Goal: Information Seeking & Learning: Learn about a topic

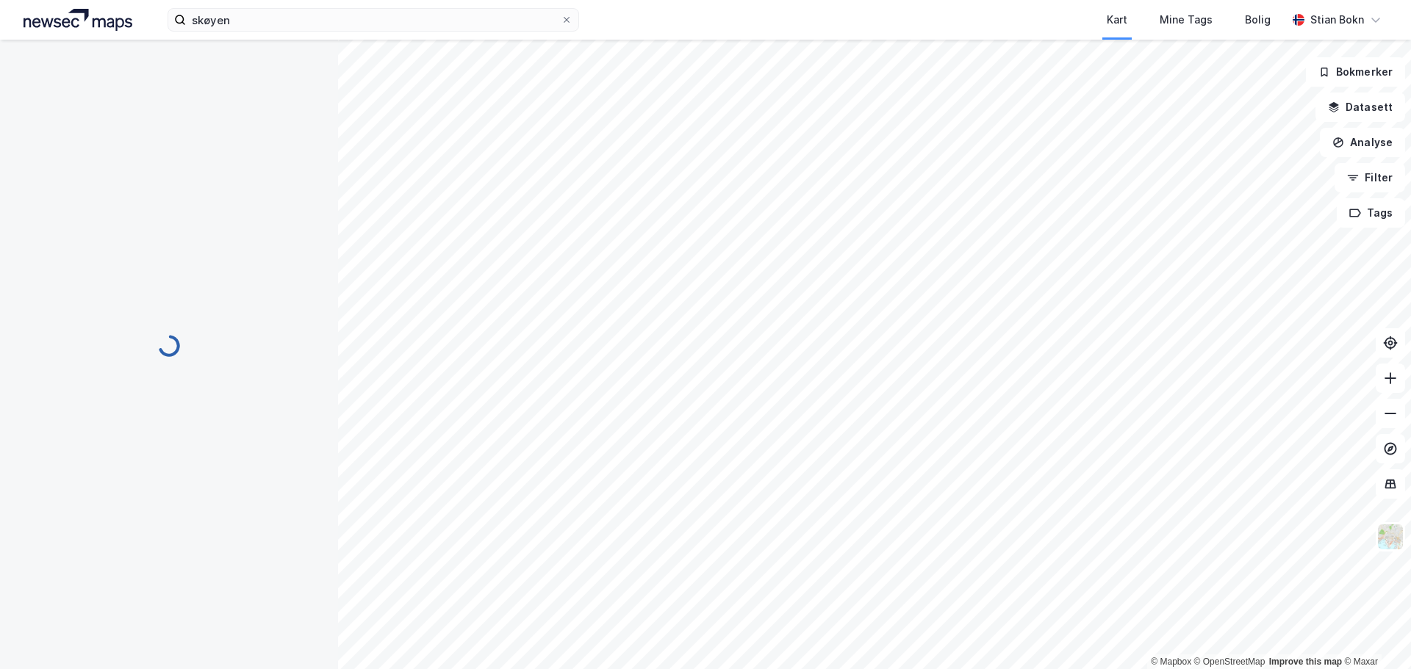
scroll to position [2, 0]
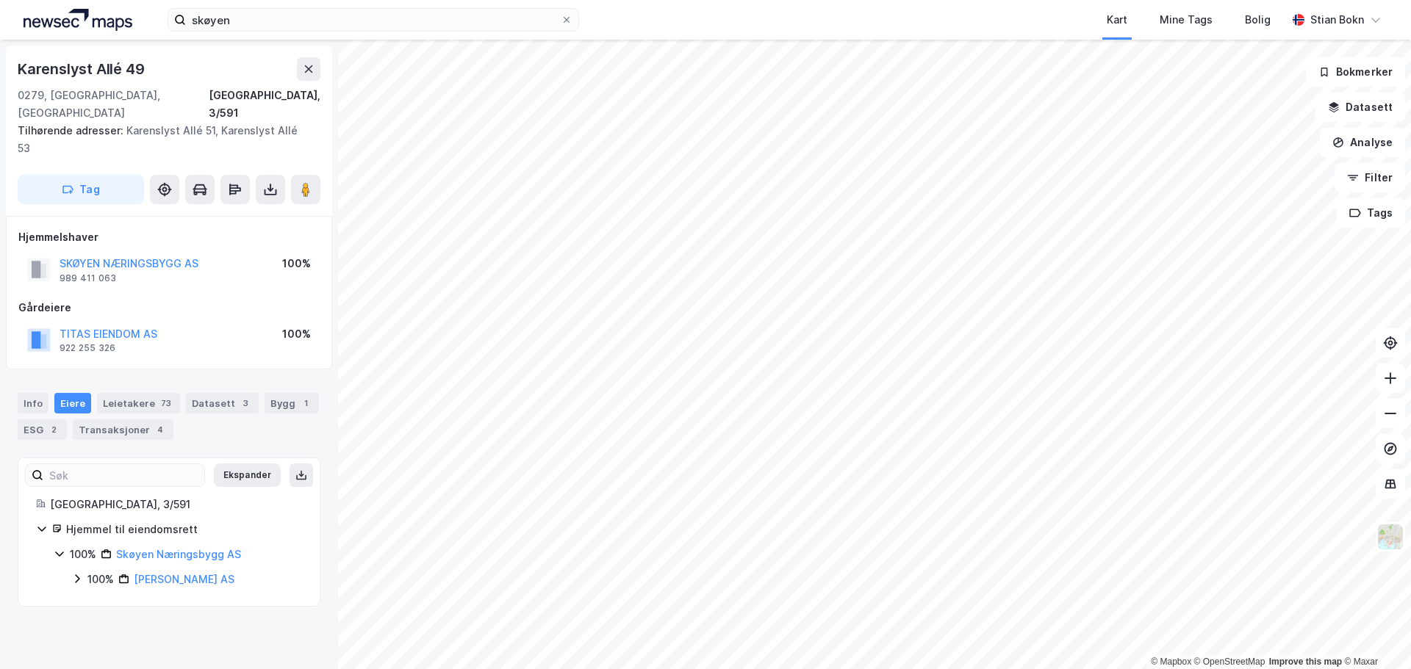
click at [80, 573] on icon at bounding box center [77, 579] width 12 height 12
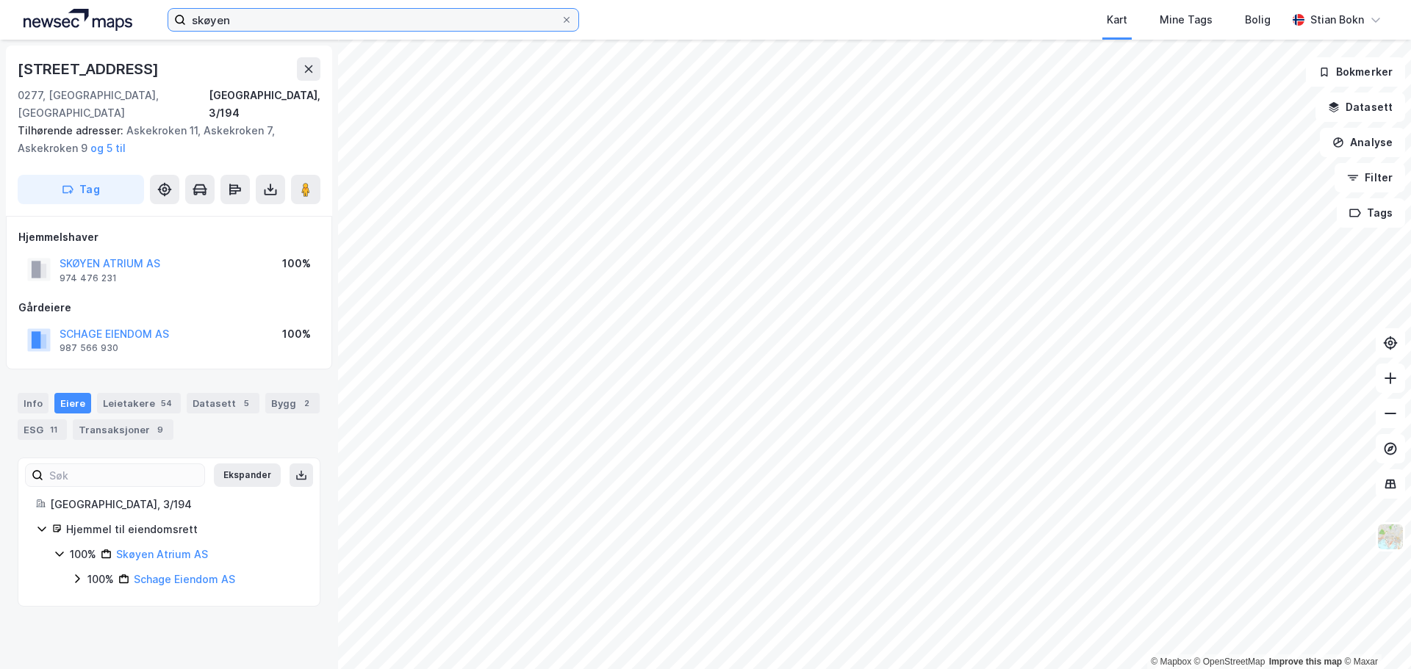
click at [224, 26] on input "skøyen" at bounding box center [373, 20] width 375 height 22
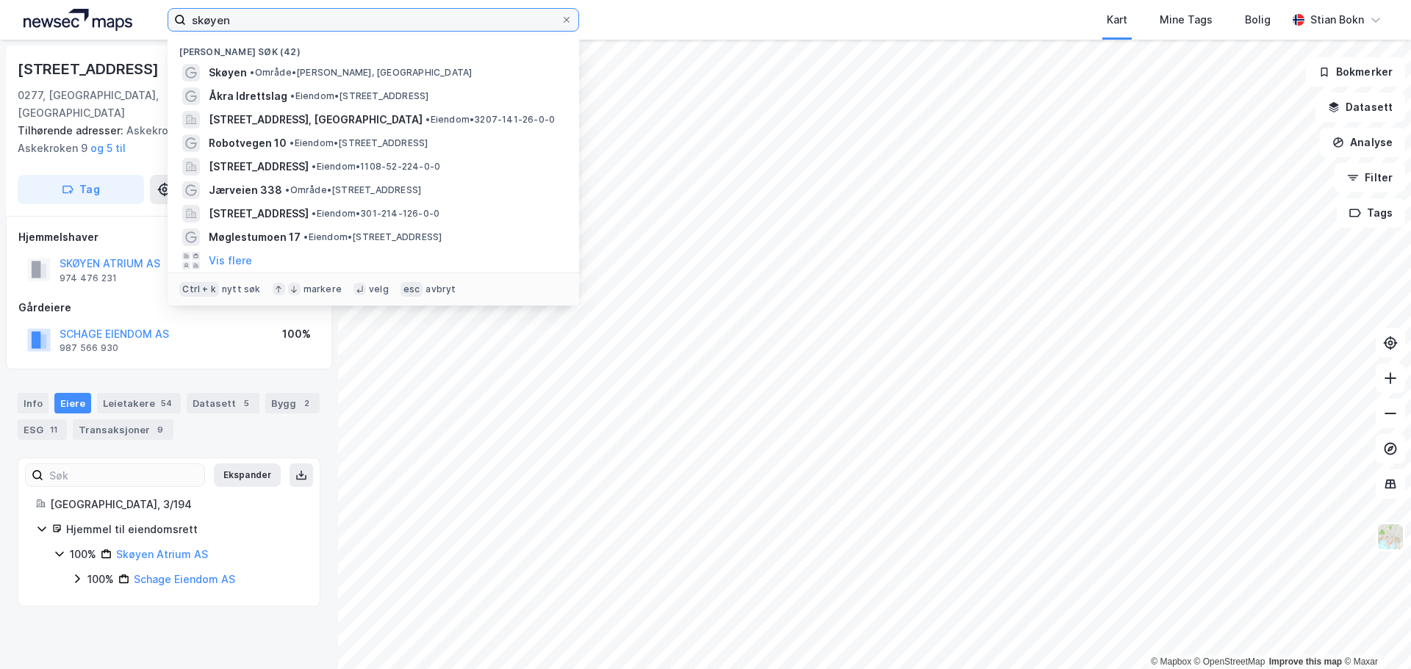
click at [238, 22] on input "skøyen" at bounding box center [373, 20] width 375 height 22
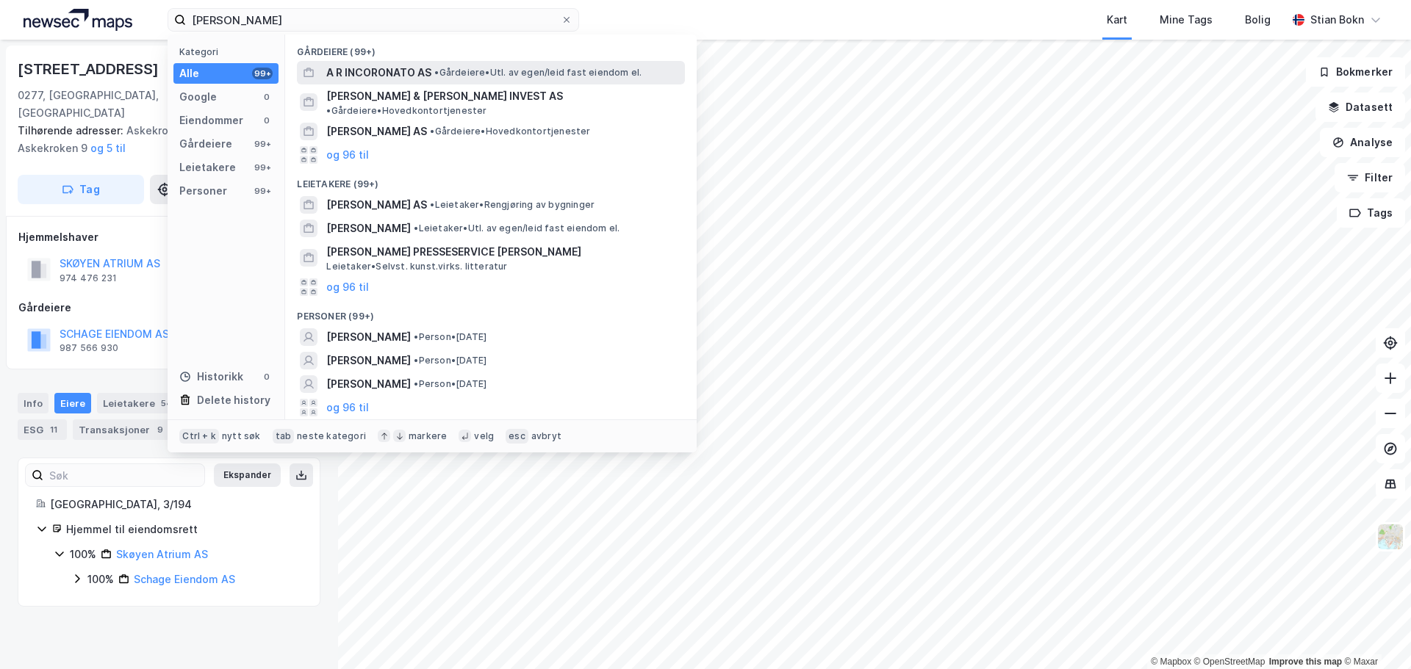
click at [456, 67] on span "• Gårdeiere • Utl. av egen/leid fast eiendom el." at bounding box center [537, 73] width 207 height 12
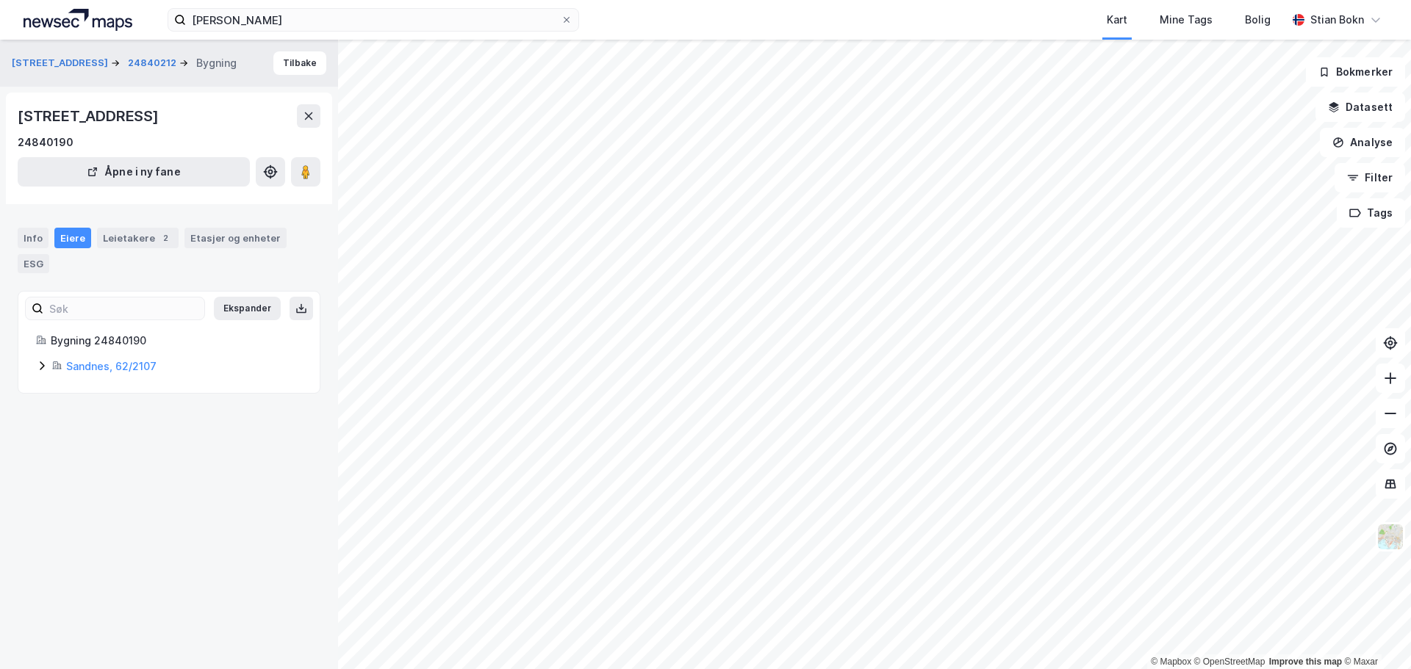
click at [36, 372] on icon at bounding box center [42, 366] width 12 height 12
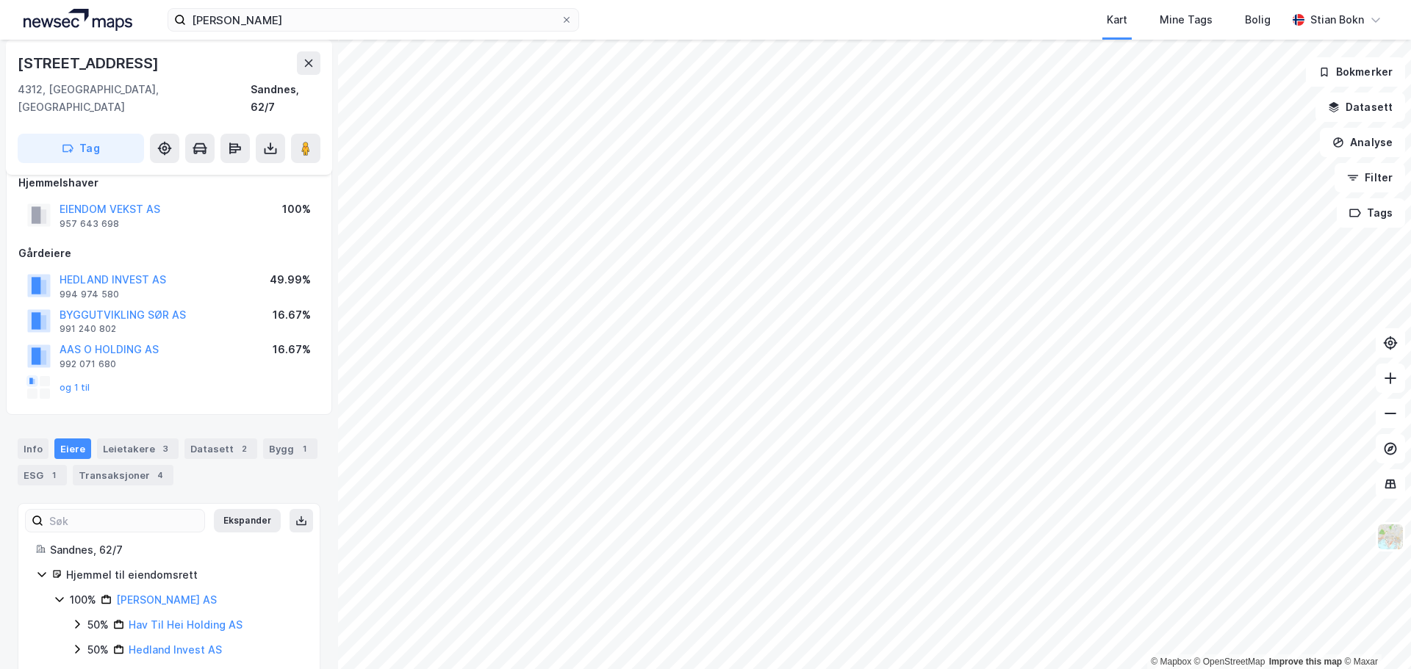
scroll to position [27, 0]
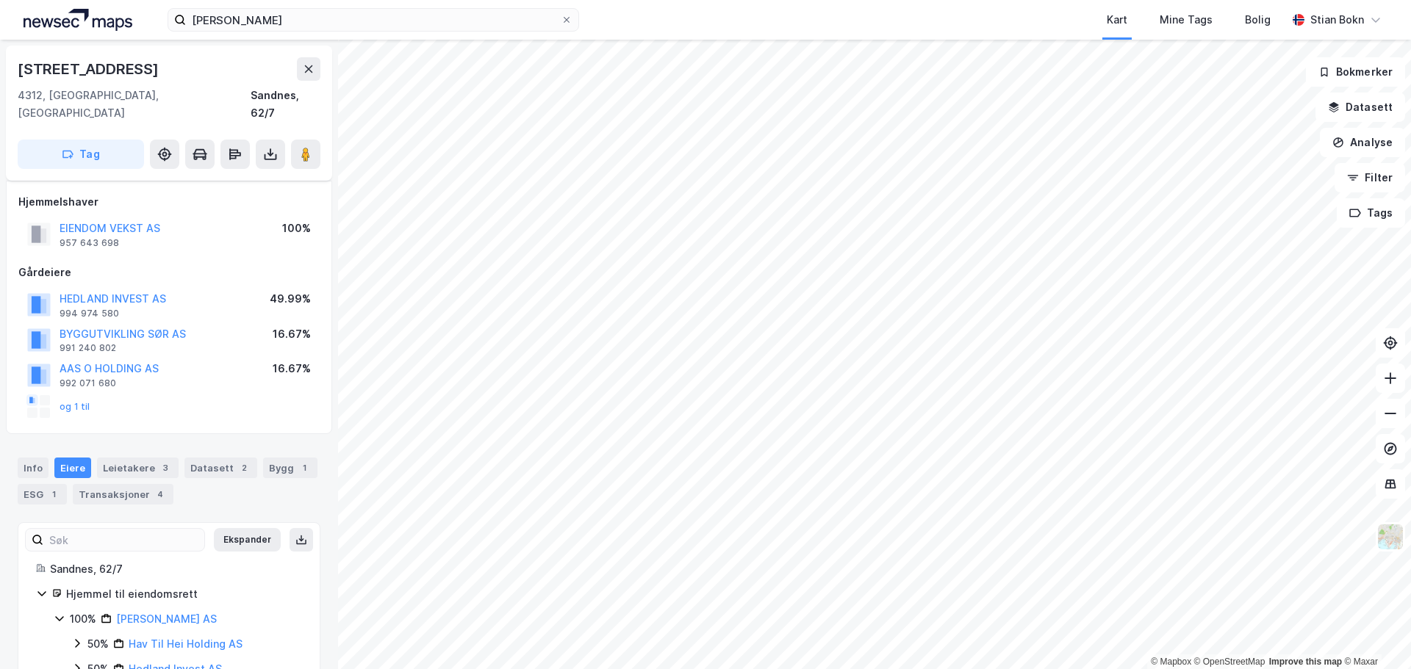
scroll to position [27, 0]
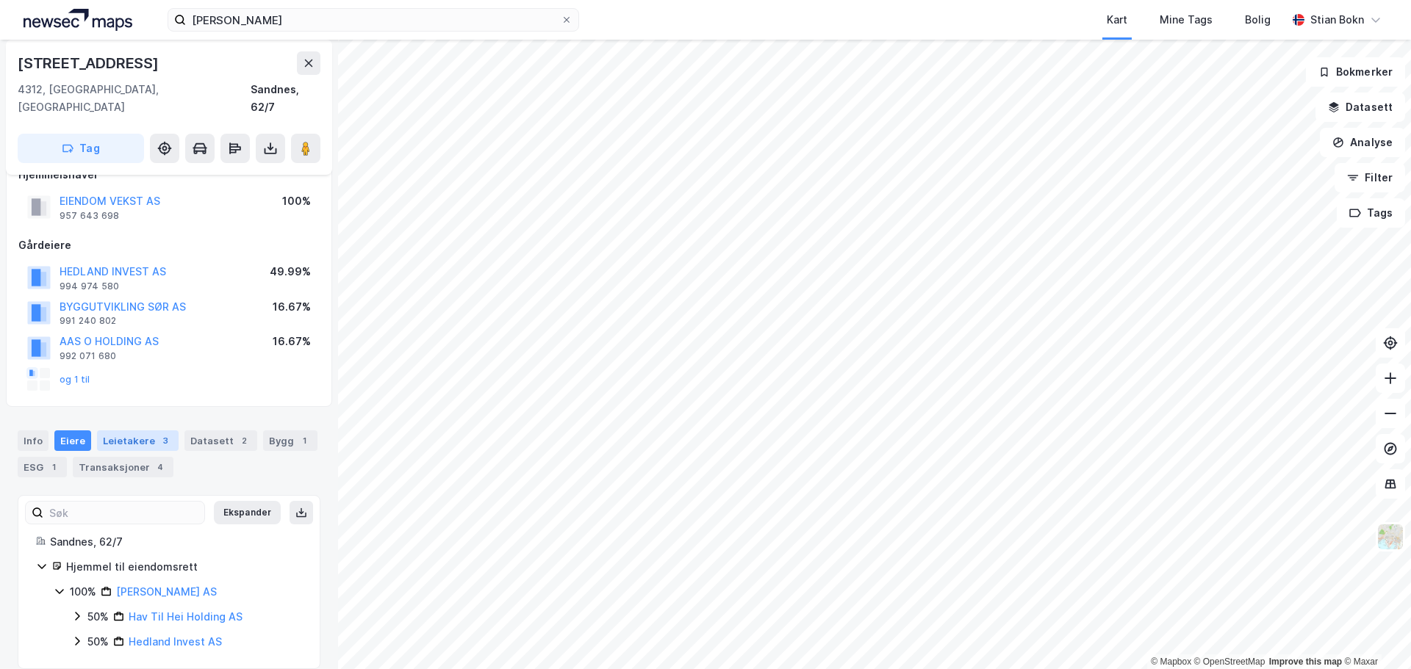
click at [122, 431] on div "Leietakere 3" at bounding box center [138, 441] width 82 height 21
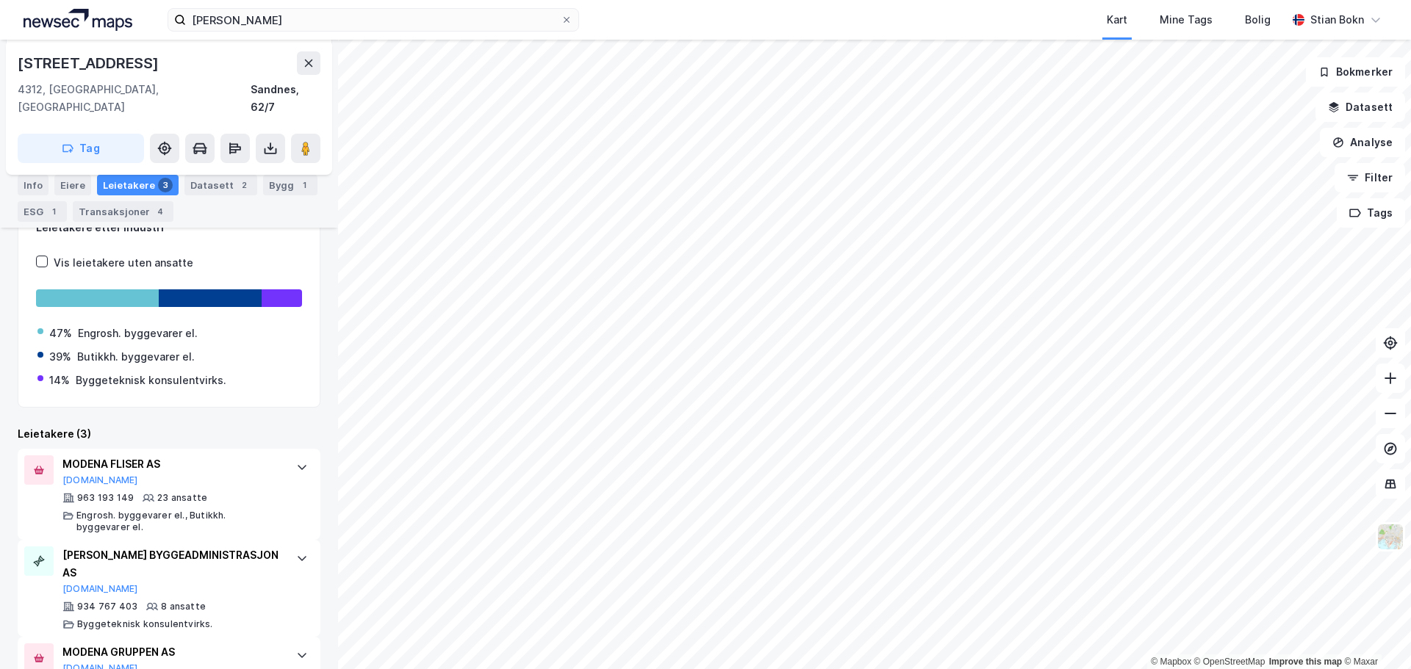
scroll to position [351, 0]
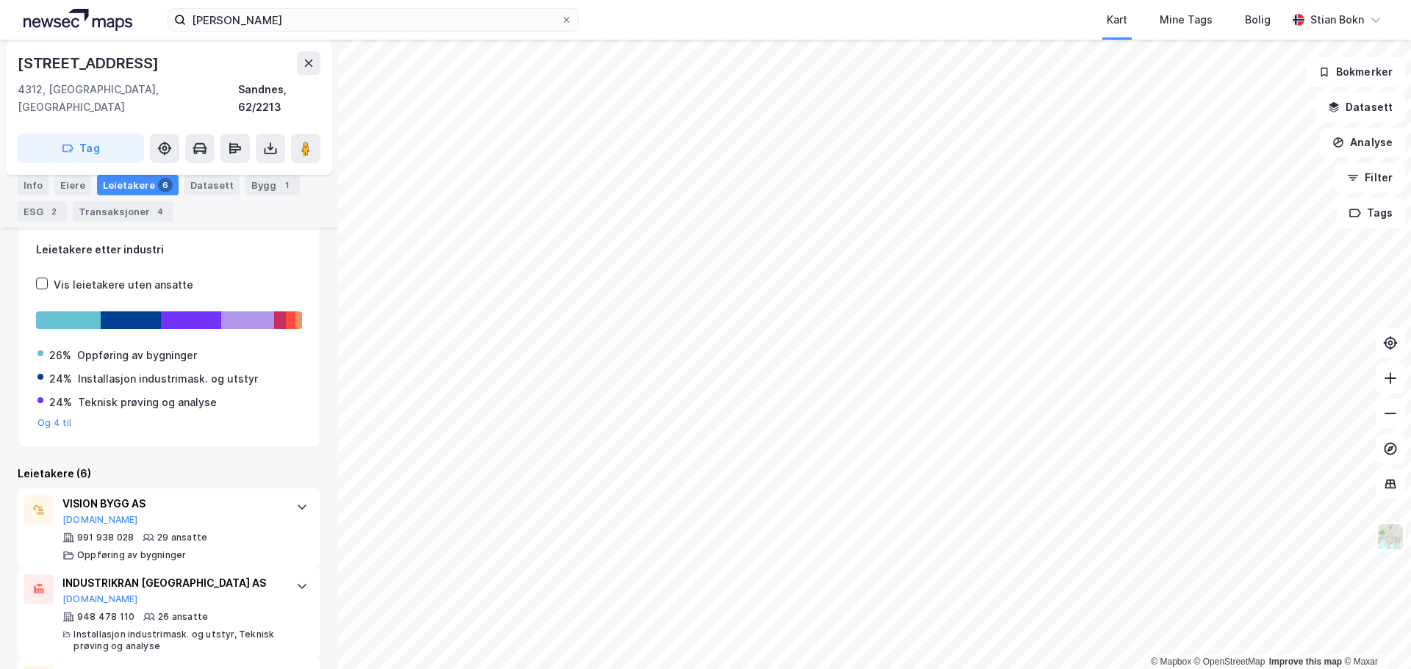
scroll to position [175, 0]
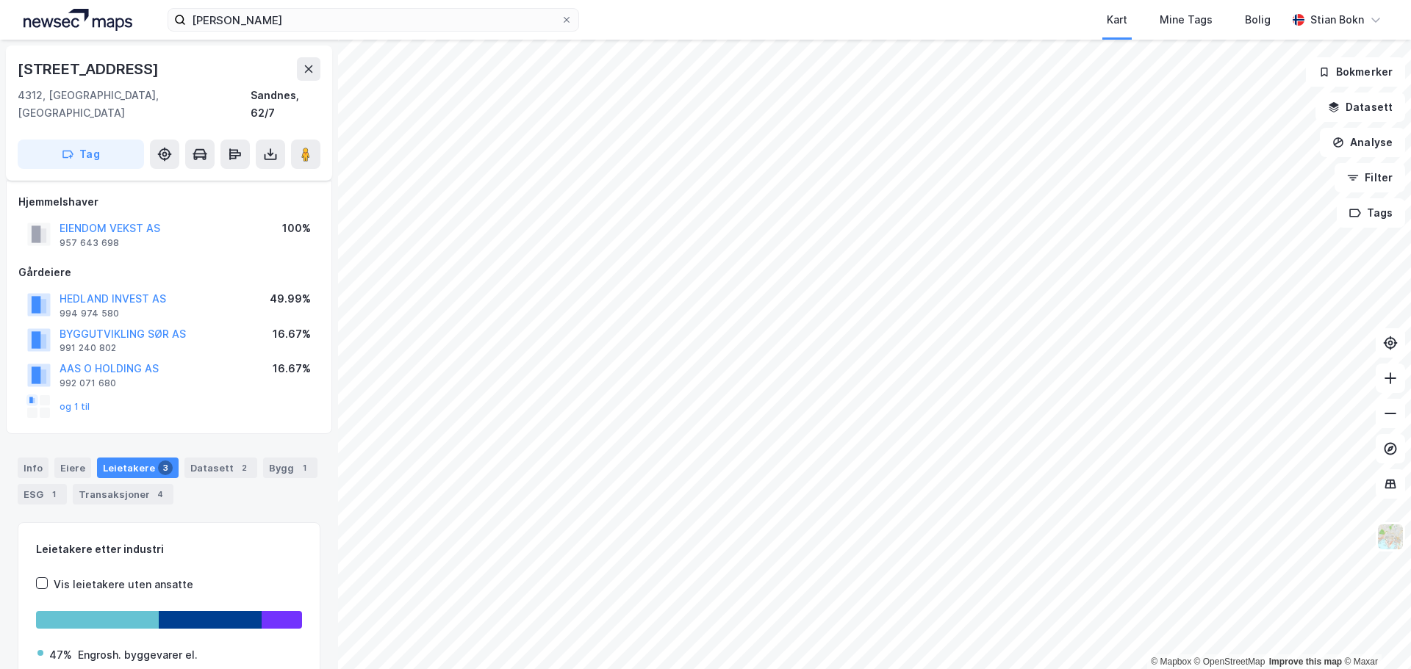
scroll to position [101, 0]
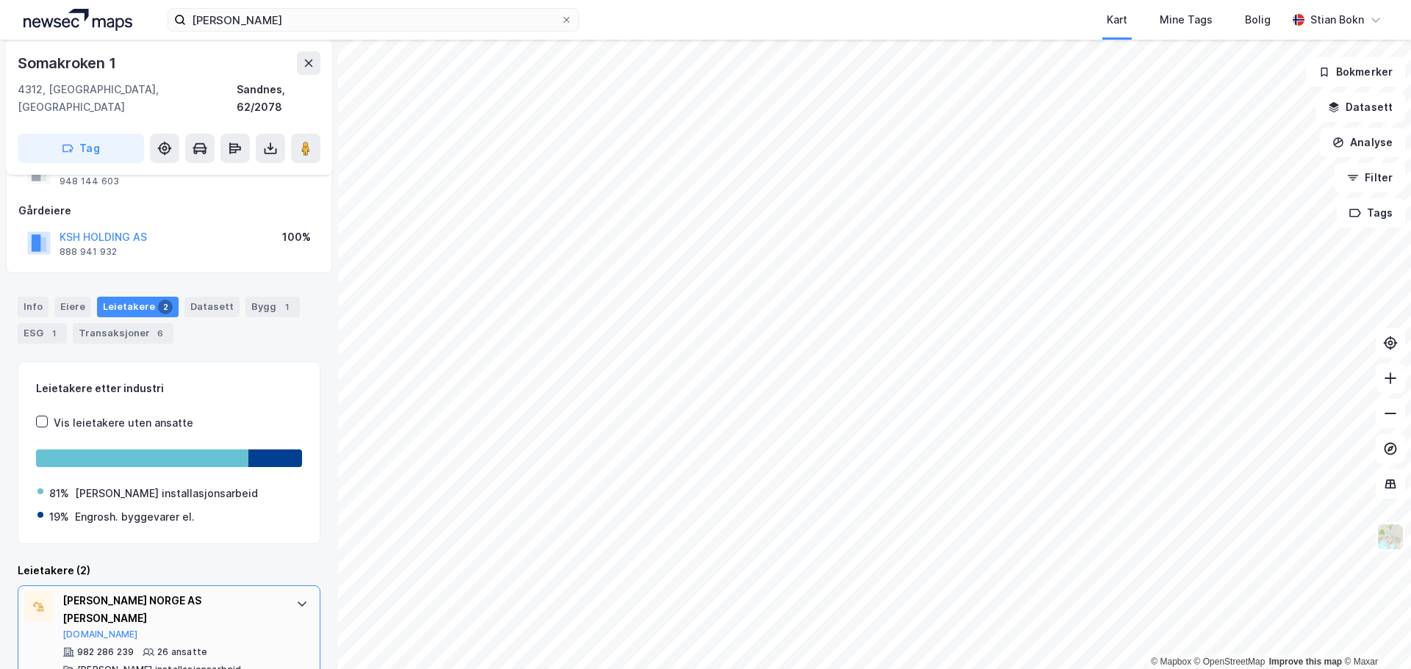
scroll to position [137, 0]
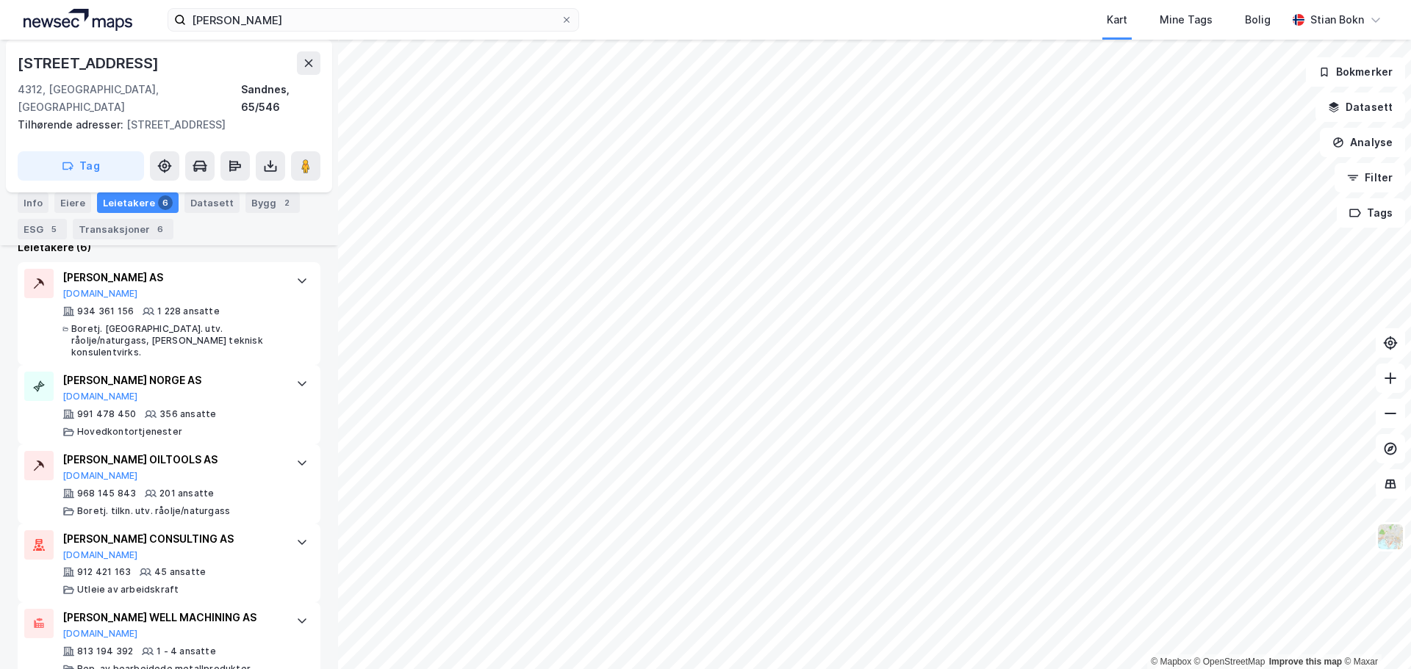
scroll to position [525, 0]
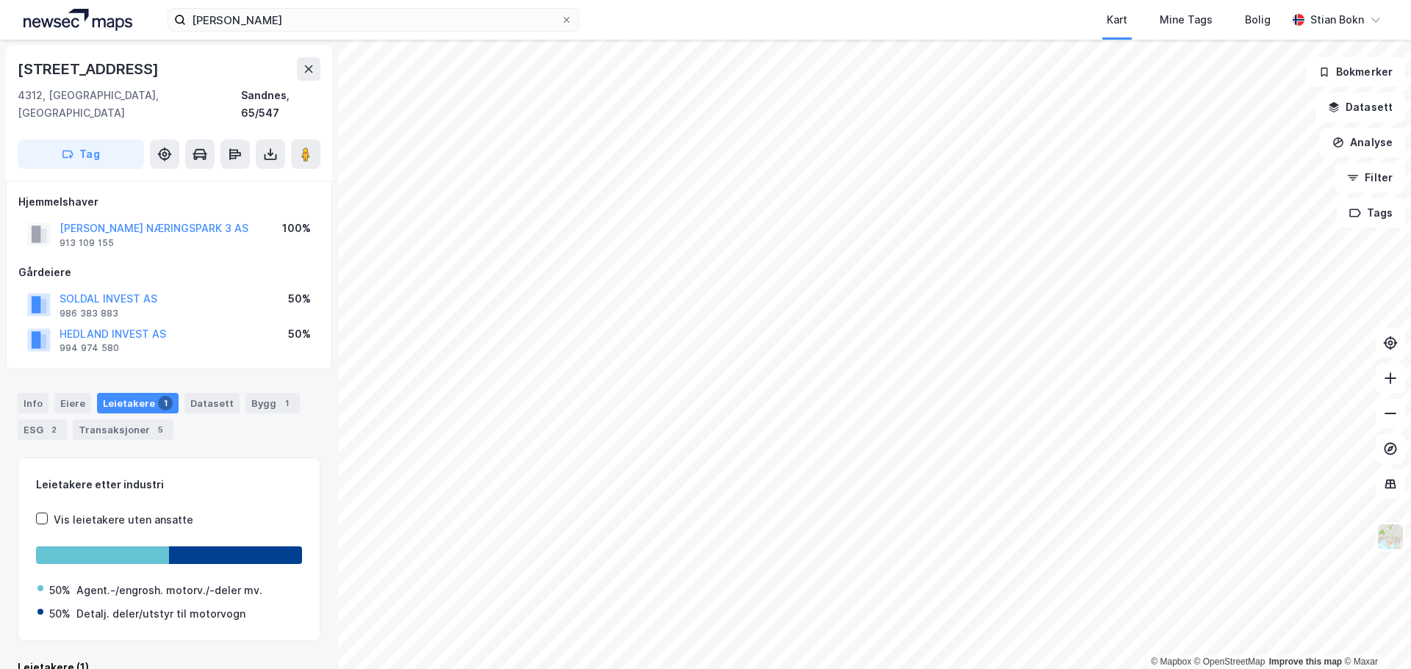
scroll to position [13, 0]
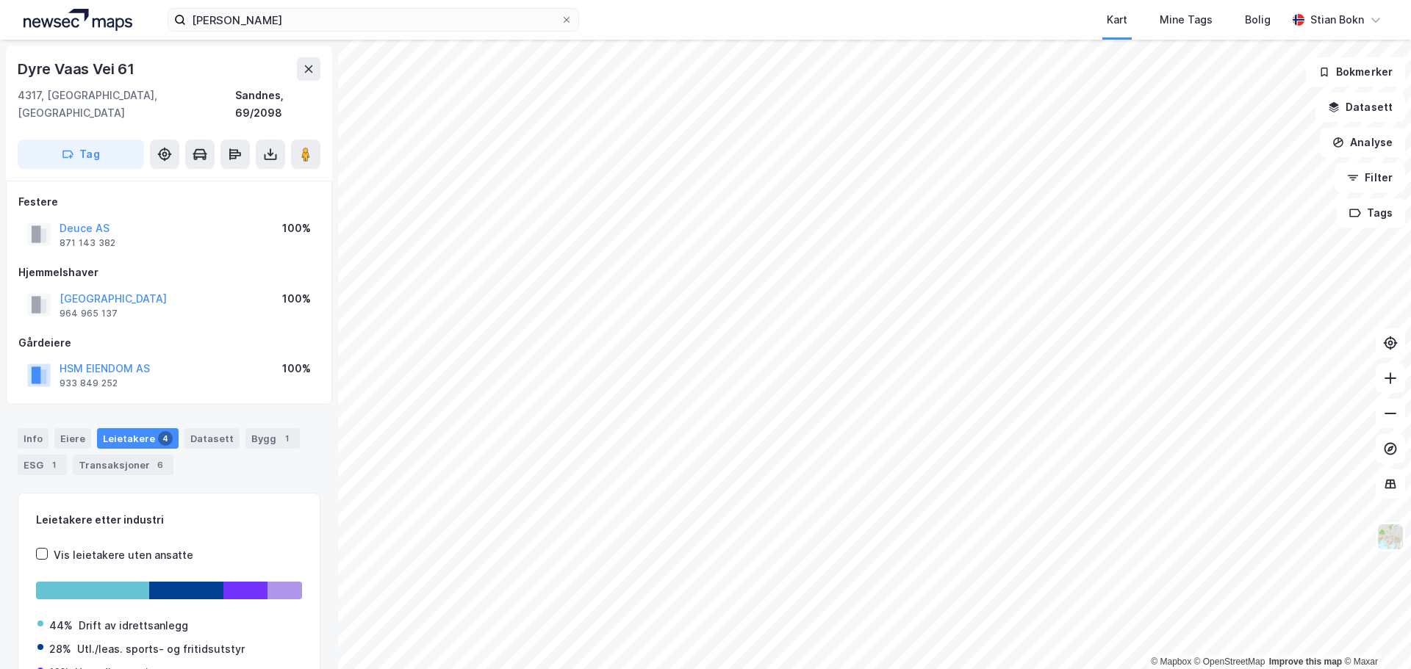
scroll to position [13, 0]
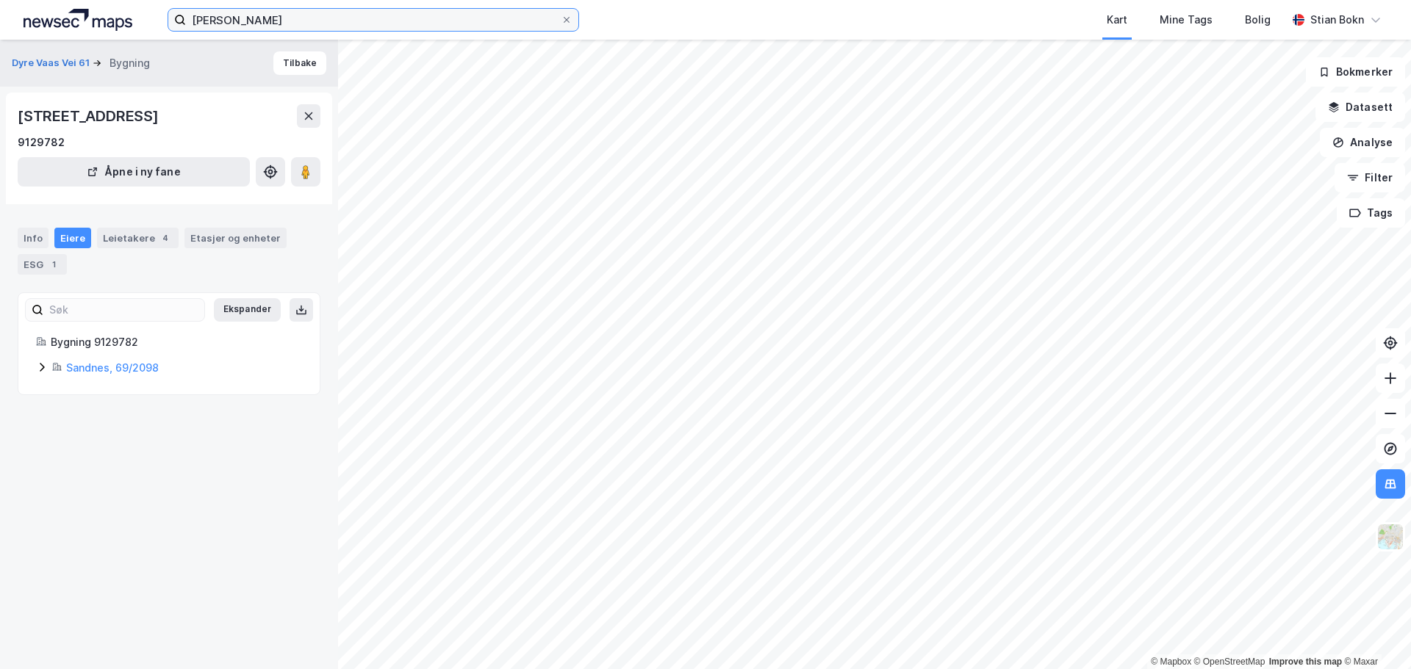
click at [292, 23] on input "[PERSON_NAME]" at bounding box center [373, 20] width 375 height 22
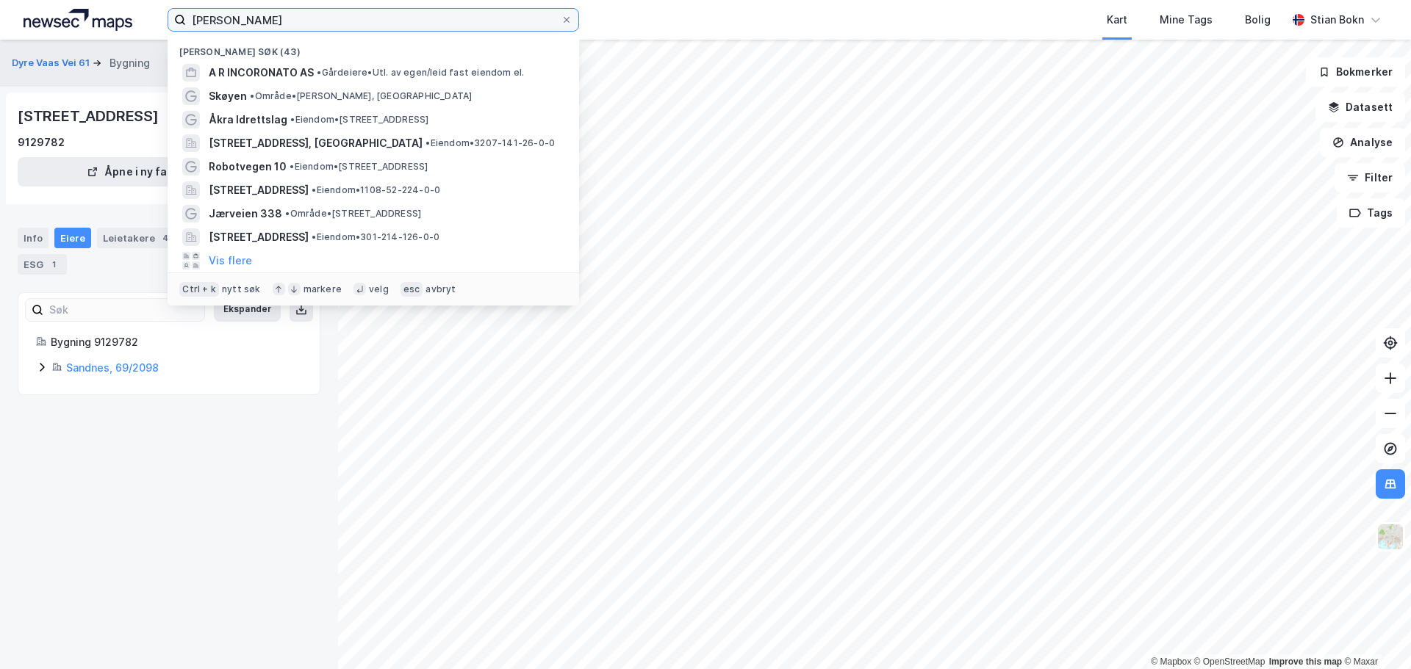
click at [292, 23] on input "[PERSON_NAME]" at bounding box center [373, 20] width 375 height 22
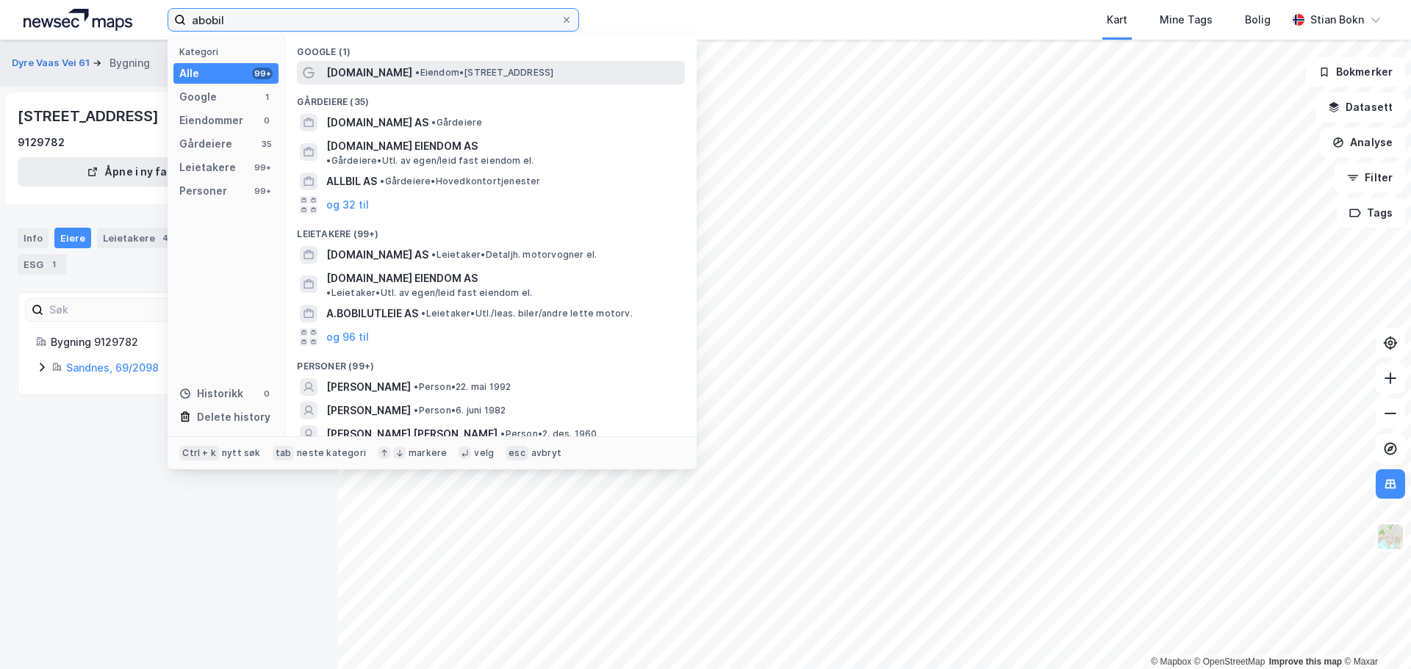
type input "abobil"
click at [415, 76] on span "• Eiendom • [STREET_ADDRESS]" at bounding box center [484, 73] width 138 height 12
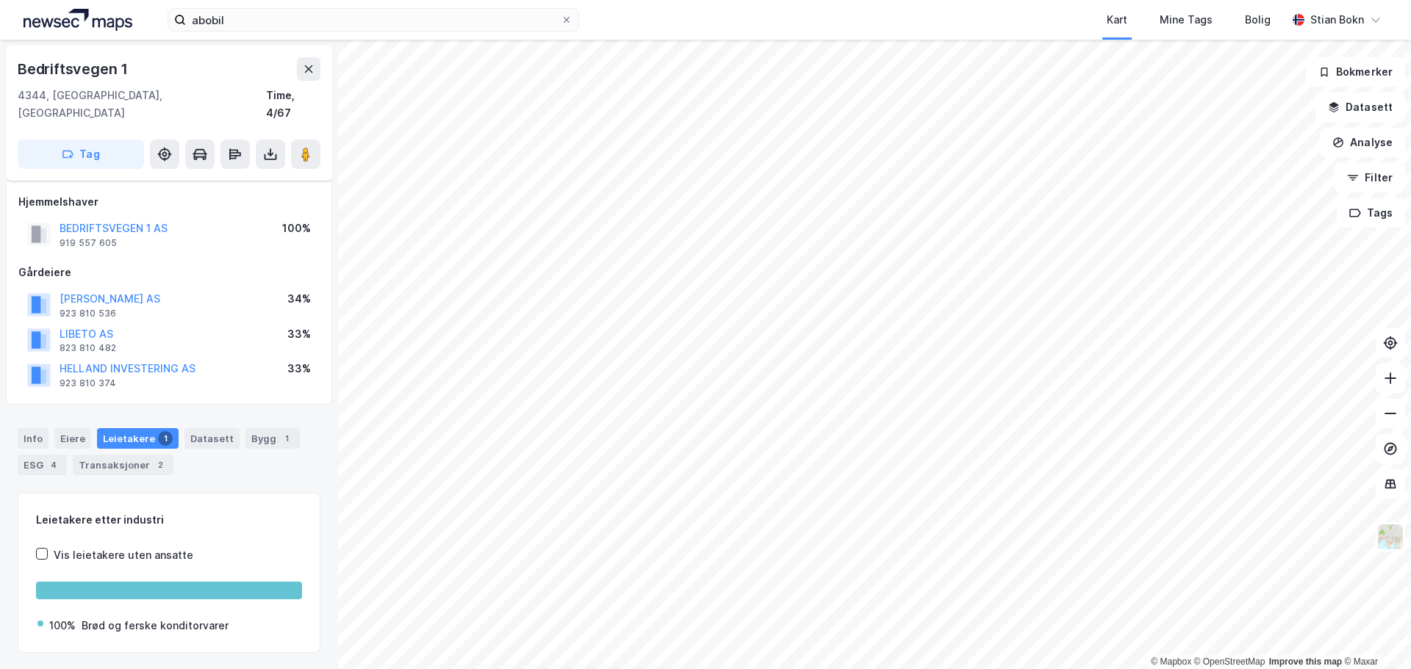
scroll to position [13, 0]
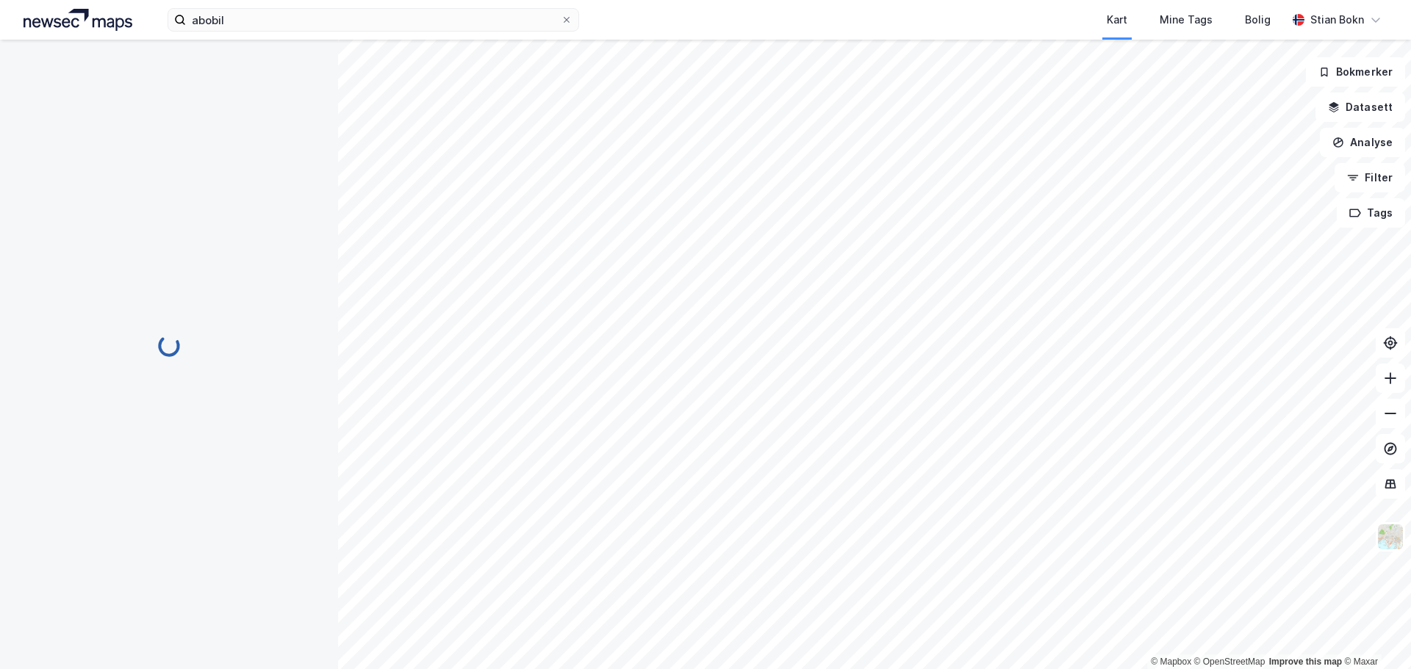
scroll to position [13, 0]
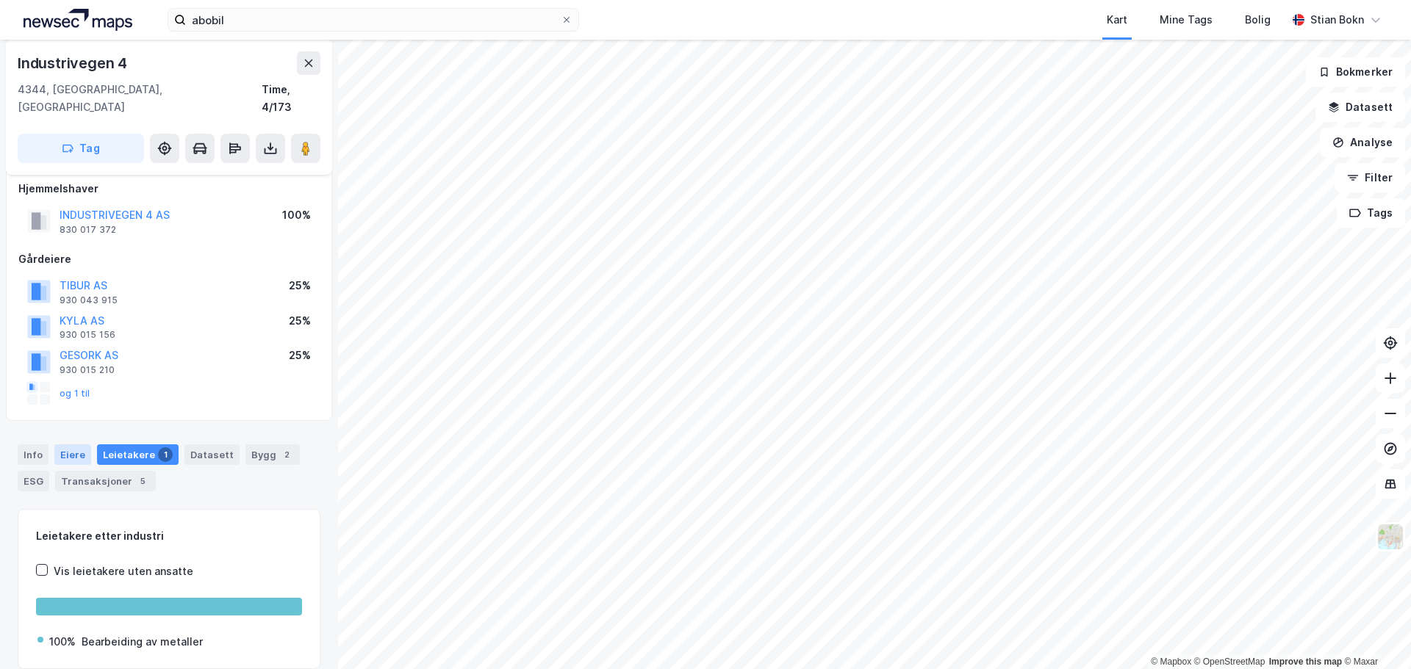
click at [68, 445] on div "Eiere" at bounding box center [72, 455] width 37 height 21
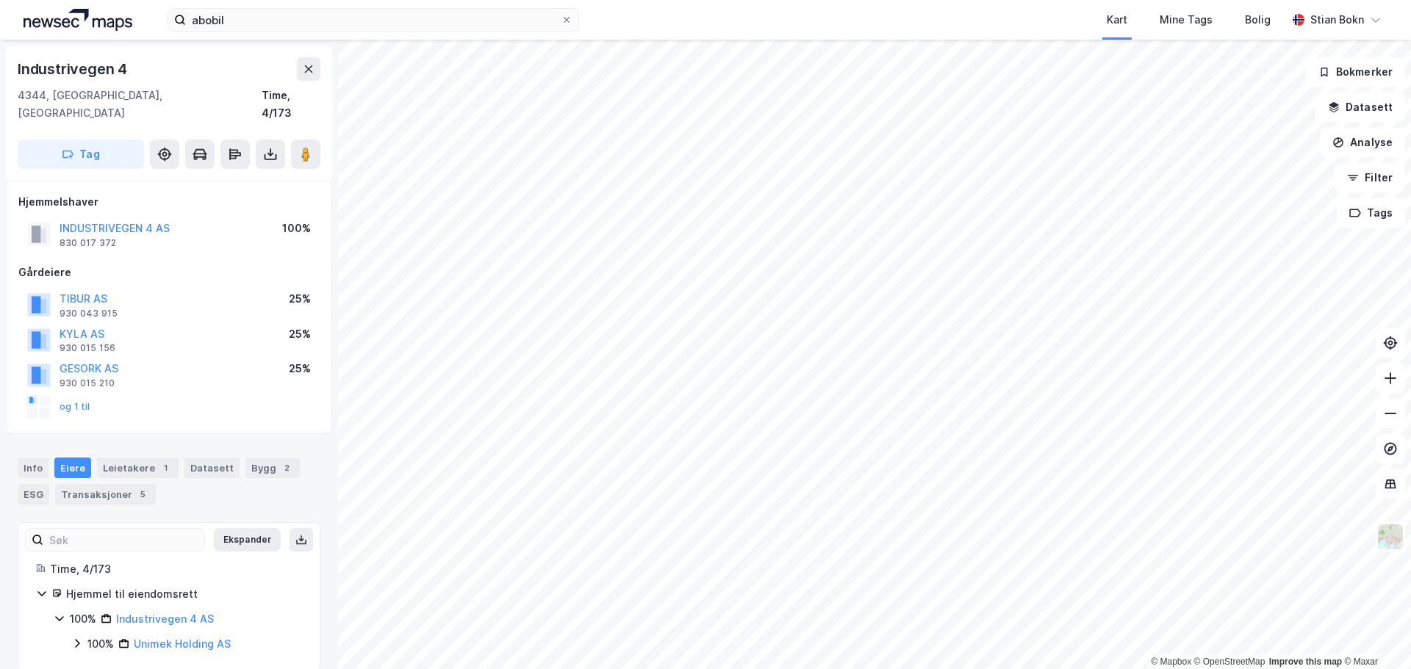
scroll to position [2, 0]
click at [73, 636] on icon at bounding box center [77, 642] width 12 height 12
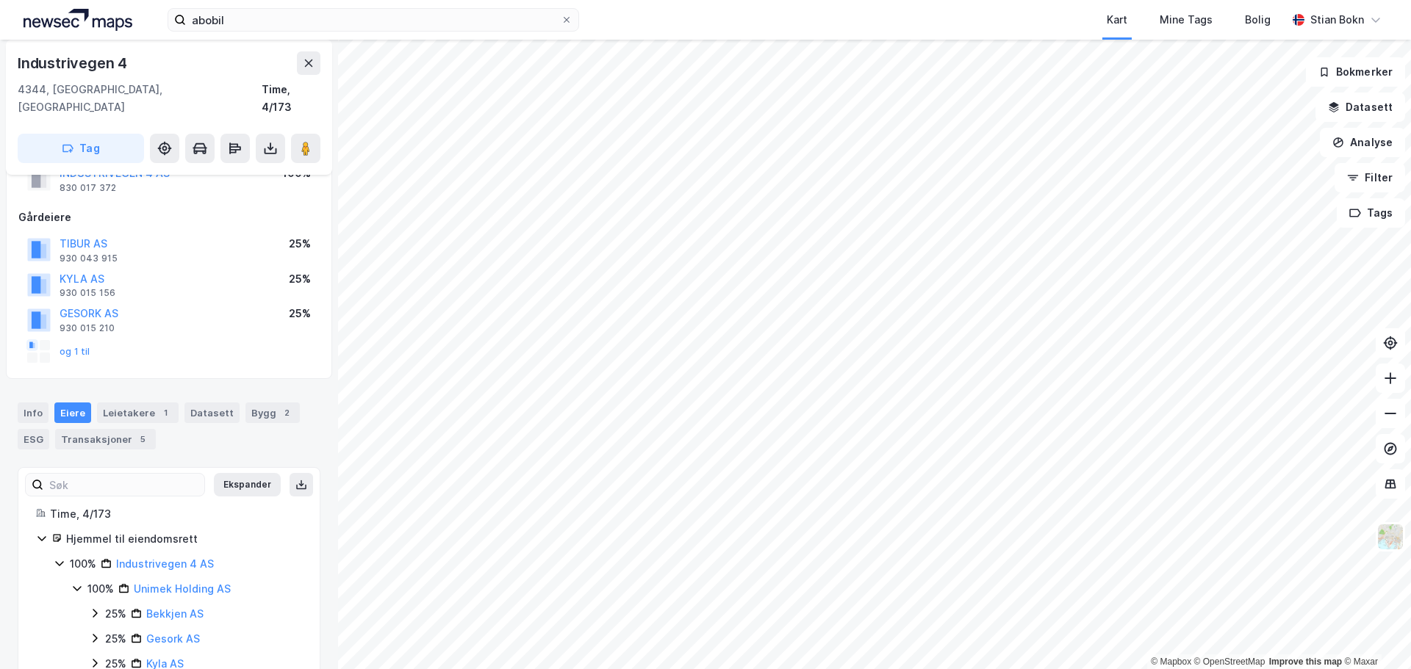
scroll to position [102, 0]
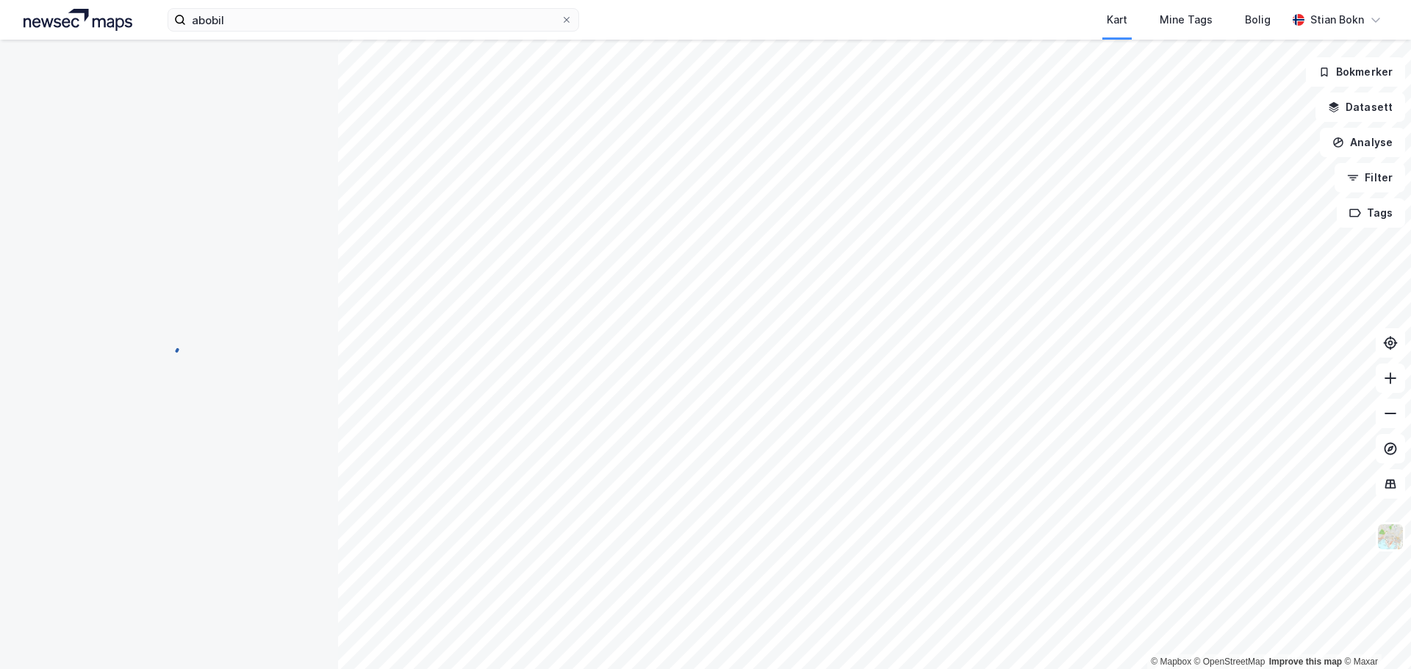
scroll to position [7, 0]
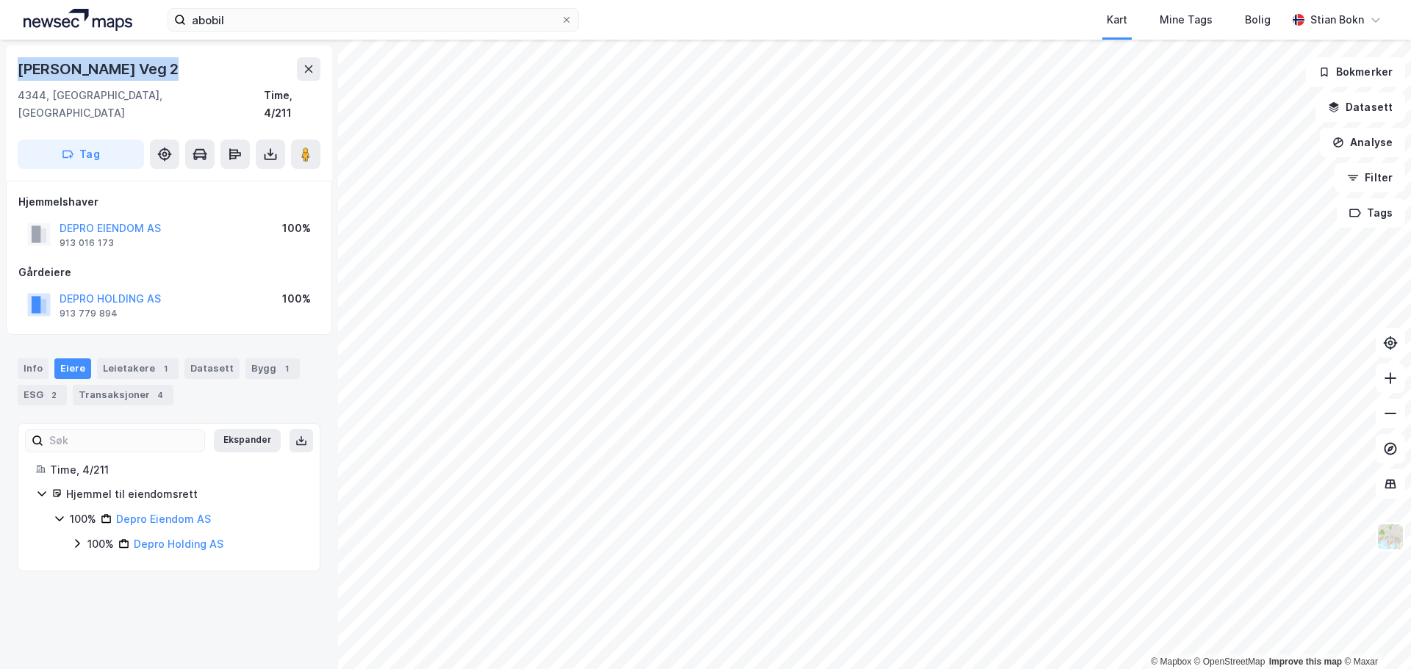
drag, startPoint x: 168, startPoint y: 65, endPoint x: 2, endPoint y: 79, distance: 166.6
click at [2, 79] on div "[PERSON_NAME] Veg 2 4344, [GEOGRAPHIC_DATA], [GEOGRAPHIC_DATA] Time, 4/211 Tag …" at bounding box center [169, 355] width 338 height 630
copy div "[PERSON_NAME] Veg 2"
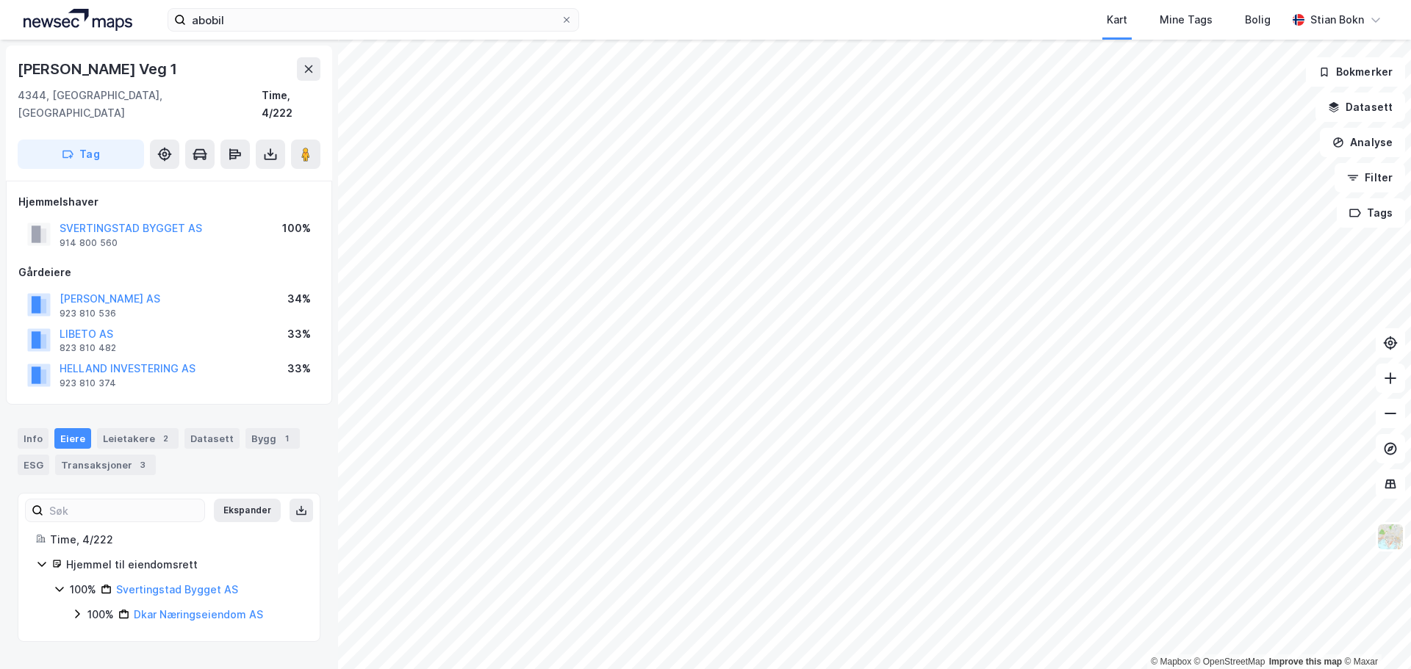
click at [75, 608] on icon at bounding box center [77, 614] width 12 height 12
click at [91, 633] on icon at bounding box center [95, 639] width 12 height 12
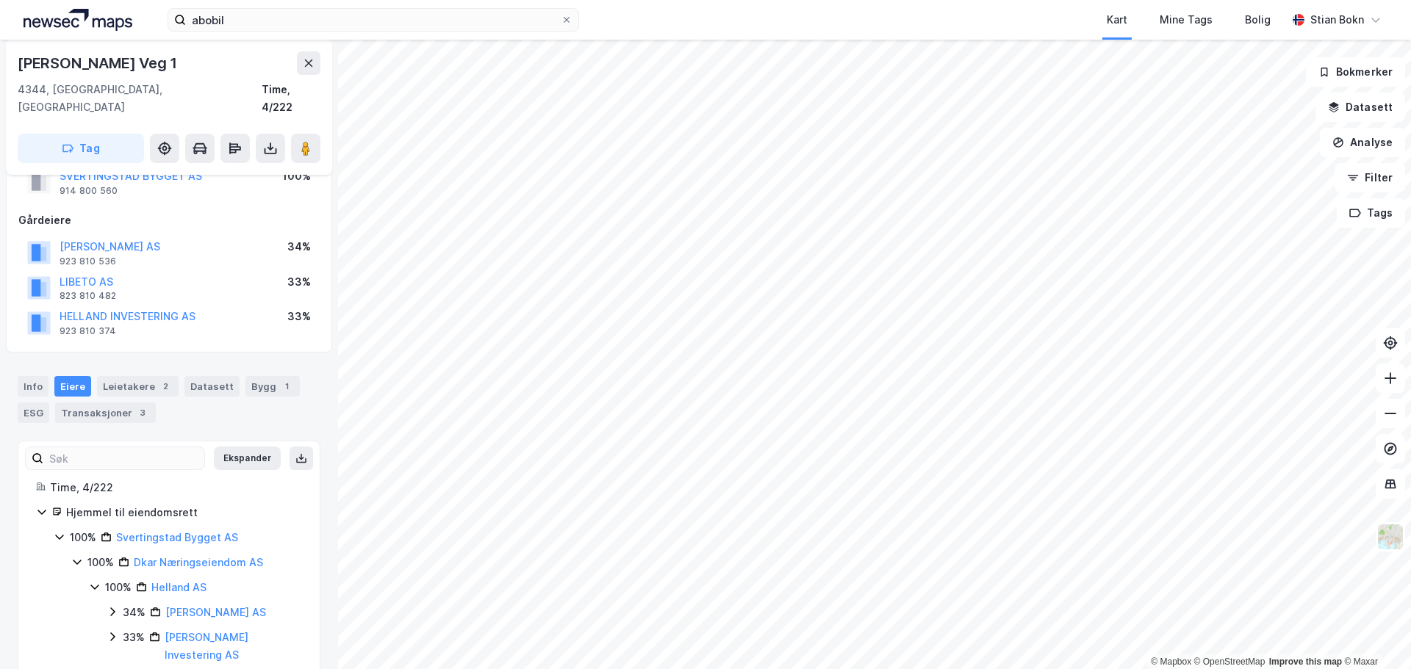
scroll to position [73, 0]
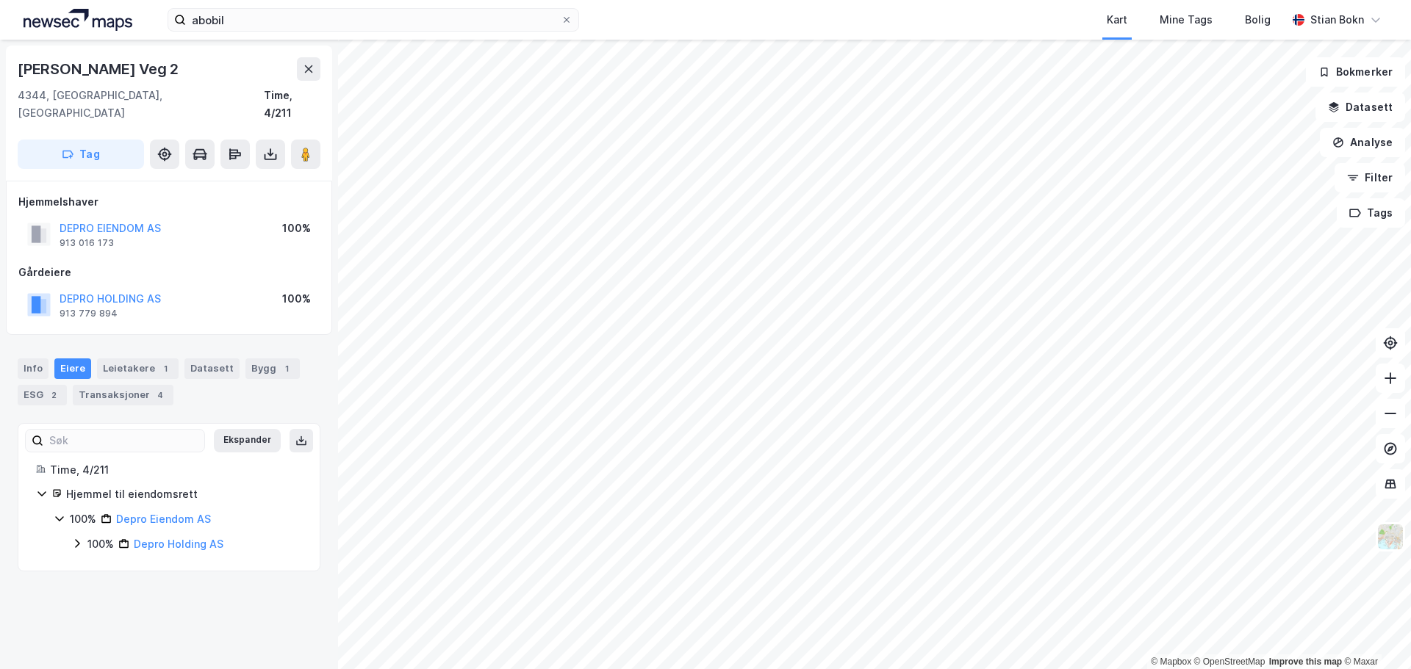
click at [75, 538] on icon at bounding box center [77, 544] width 12 height 12
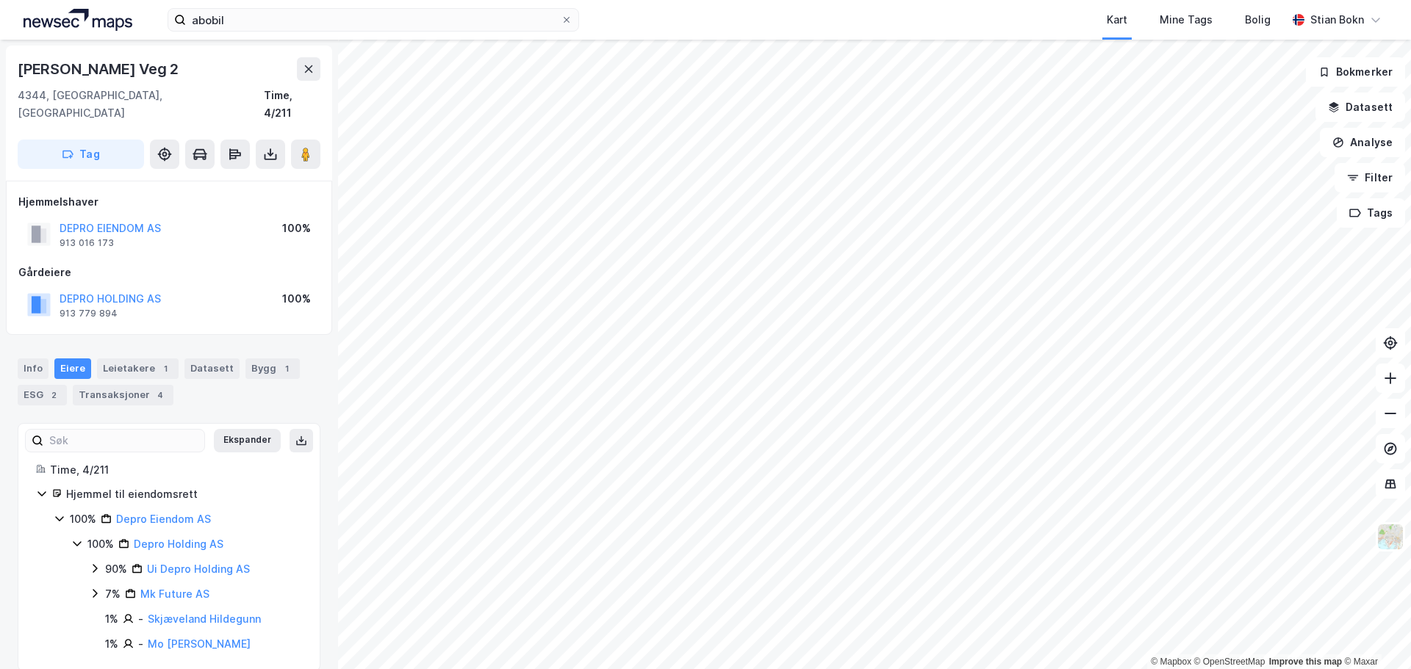
click at [96, 565] on icon at bounding box center [95, 569] width 4 height 9
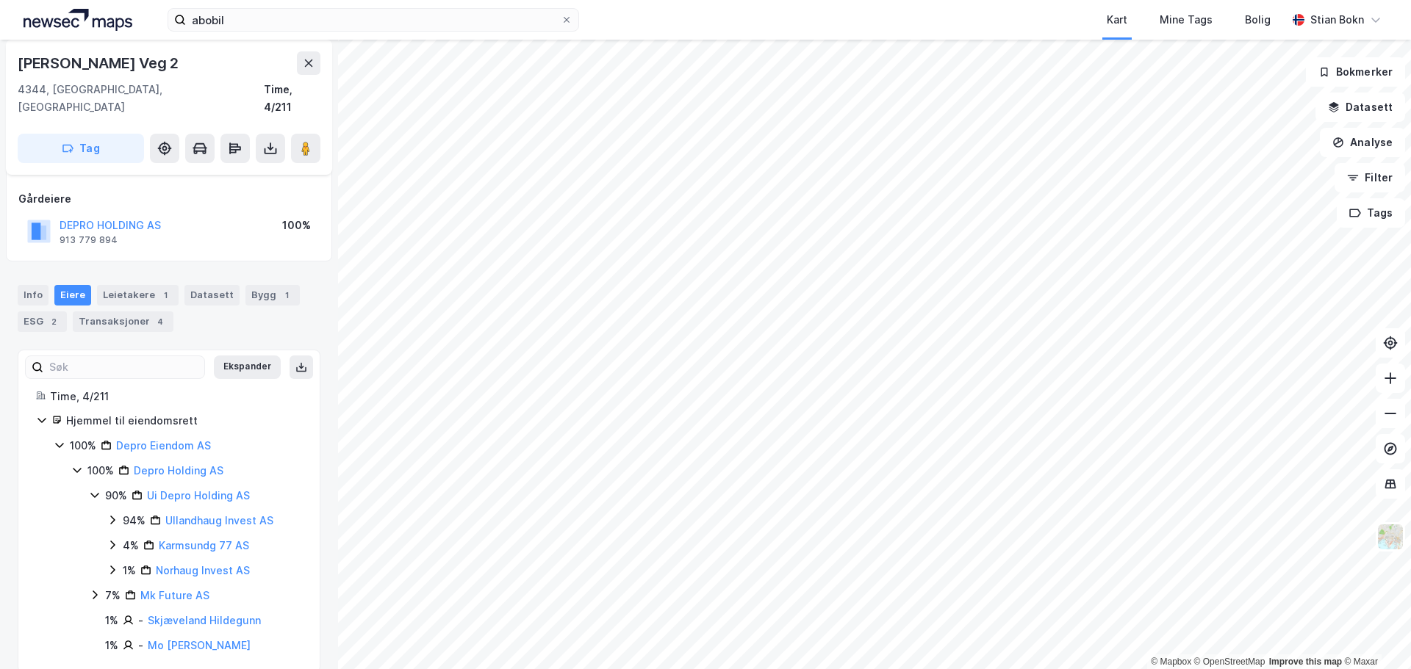
scroll to position [77, 0]
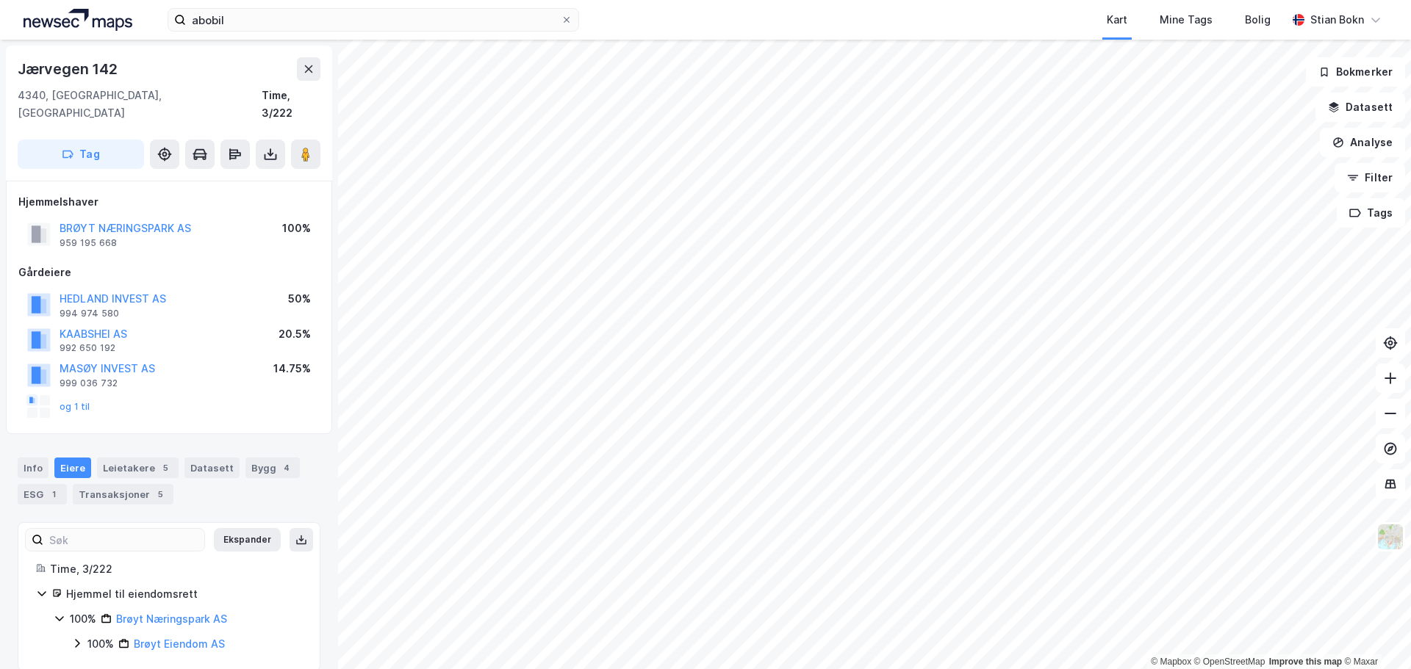
scroll to position [2, 0]
click at [81, 636] on icon at bounding box center [77, 642] width 12 height 12
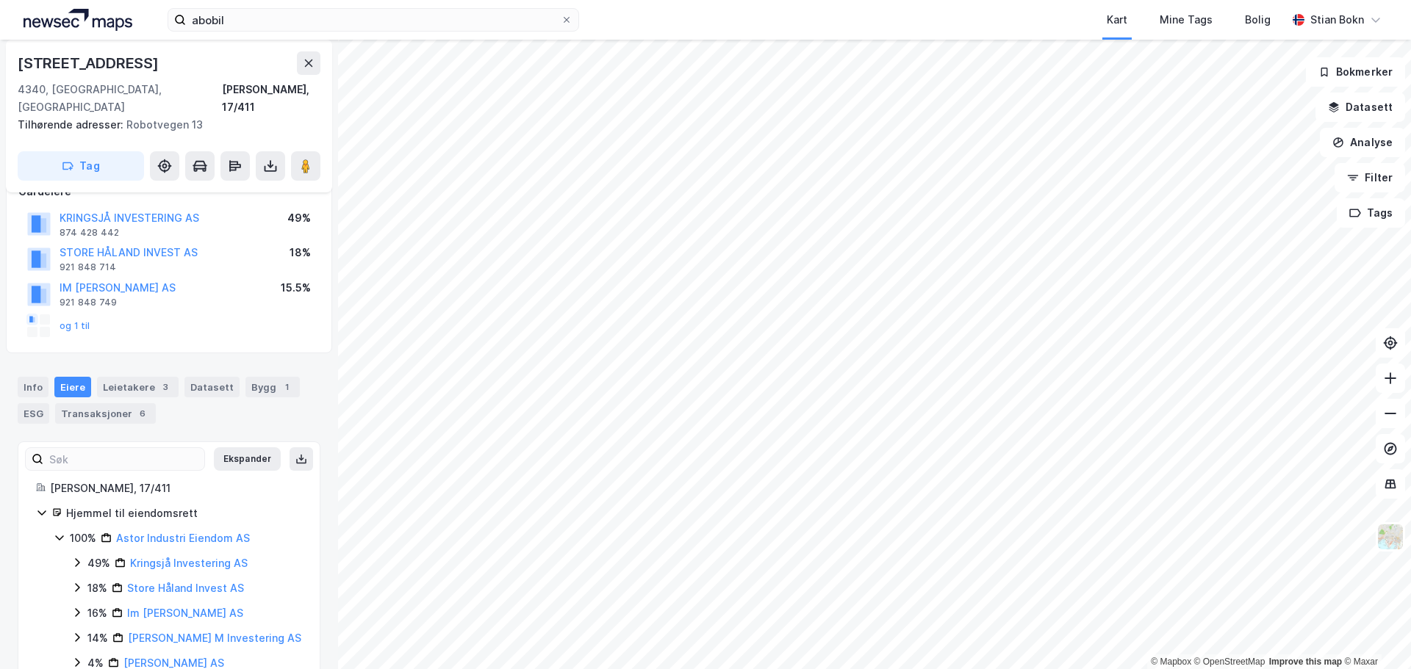
scroll to position [120, 0]
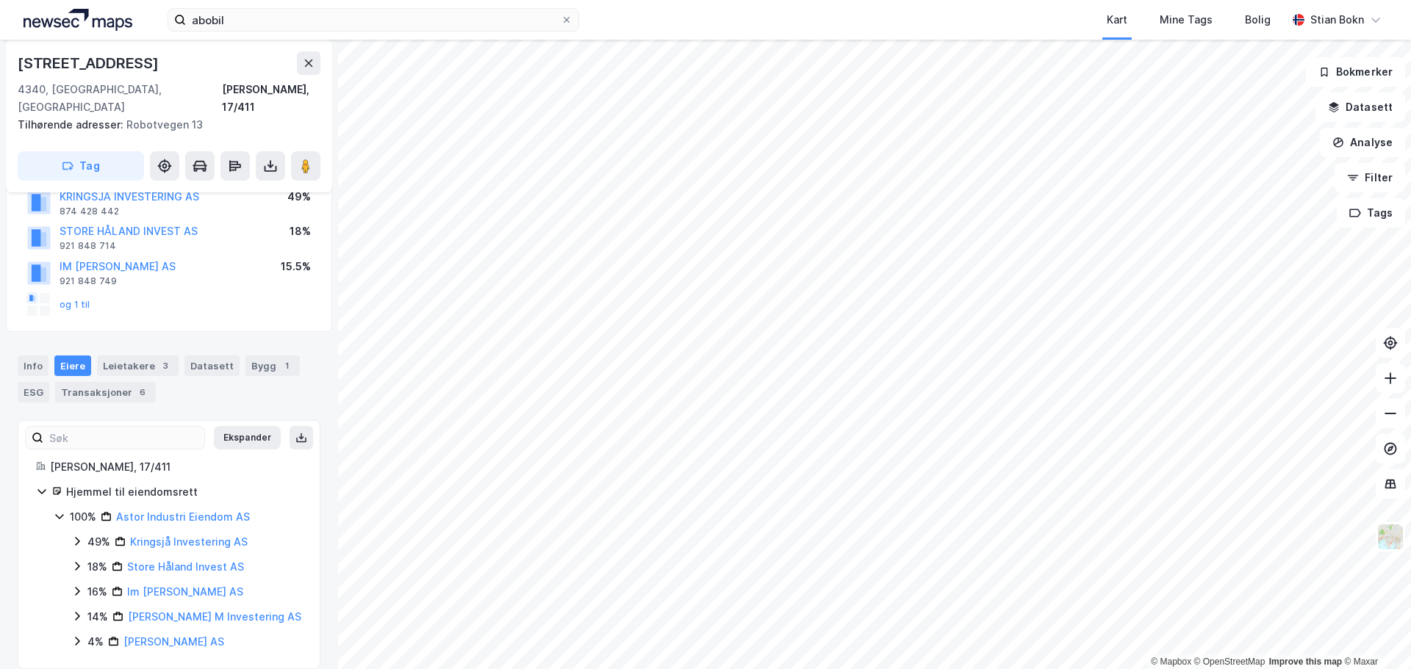
click at [73, 536] on icon at bounding box center [77, 542] width 12 height 12
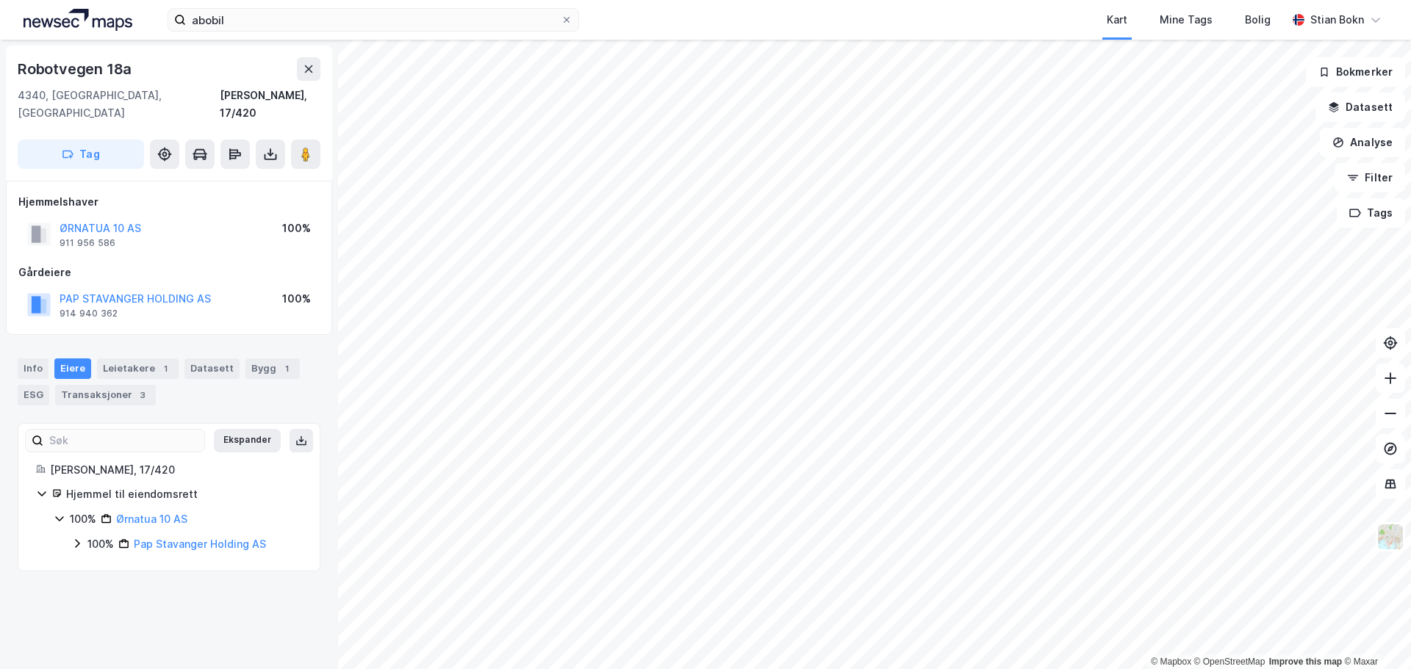
click at [76, 538] on icon at bounding box center [77, 544] width 12 height 12
click at [1356, 137] on button "Analyse" at bounding box center [1362, 142] width 85 height 29
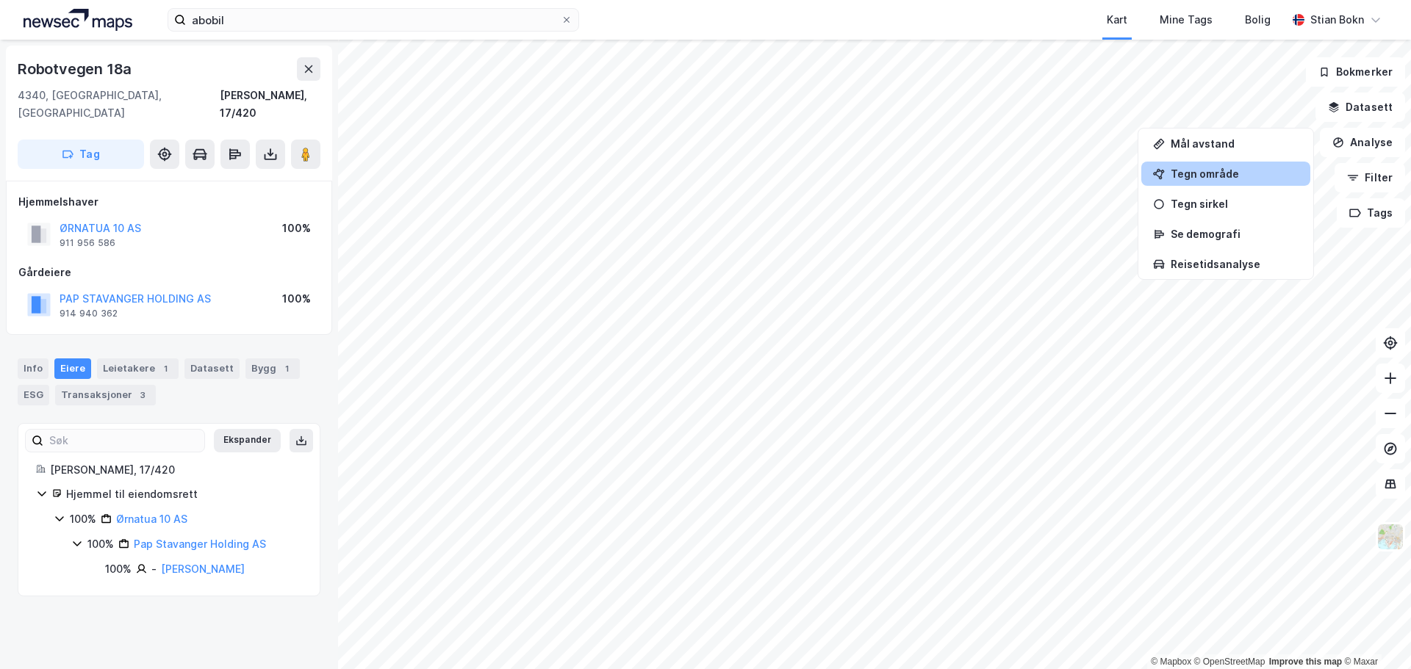
click at [1218, 175] on div "Tegn område" at bounding box center [1234, 174] width 128 height 12
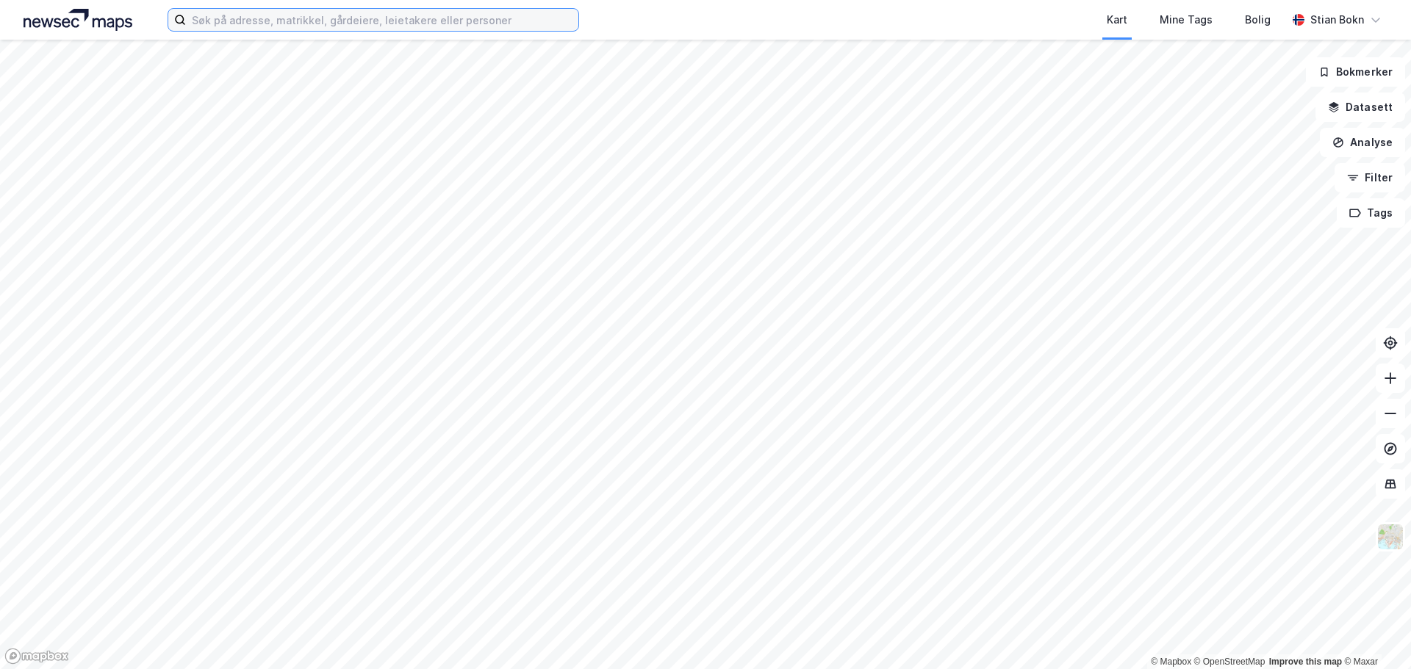
click at [368, 21] on input at bounding box center [382, 20] width 392 height 22
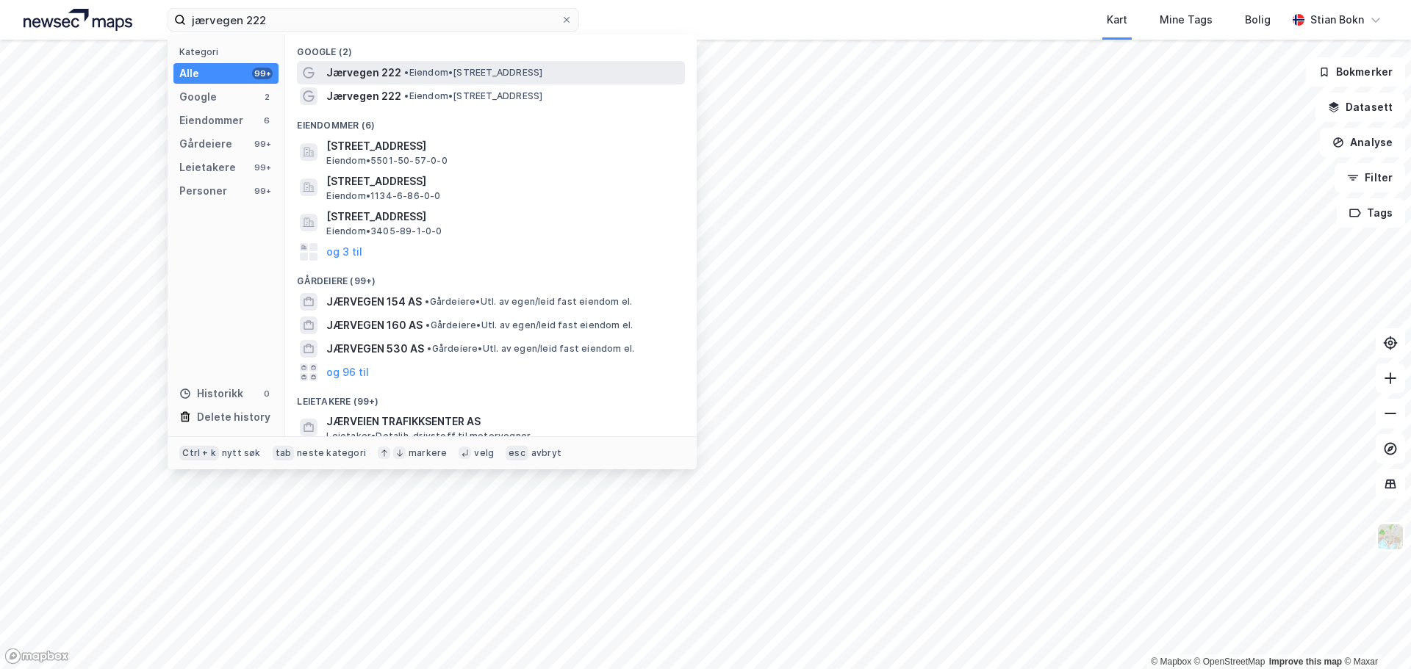
click at [375, 71] on span "Jærvegen 222" at bounding box center [363, 73] width 75 height 18
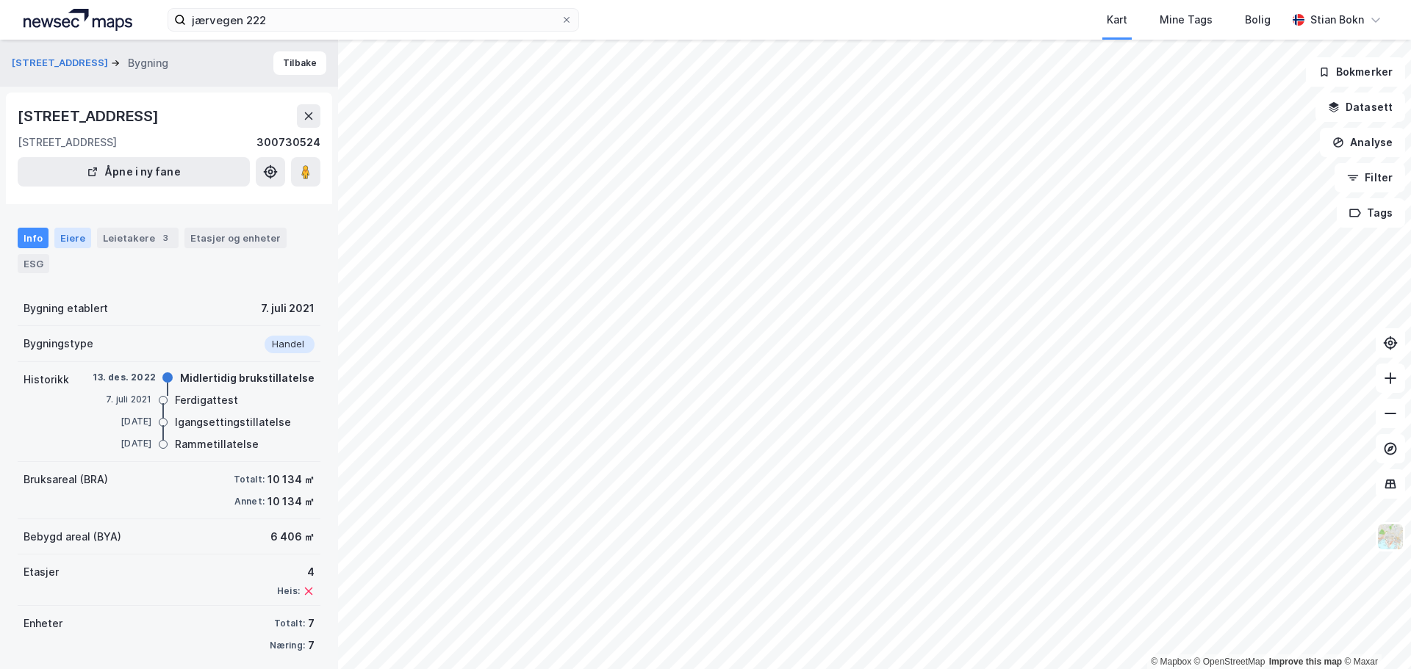
click at [79, 241] on div "Eiere" at bounding box center [72, 238] width 37 height 21
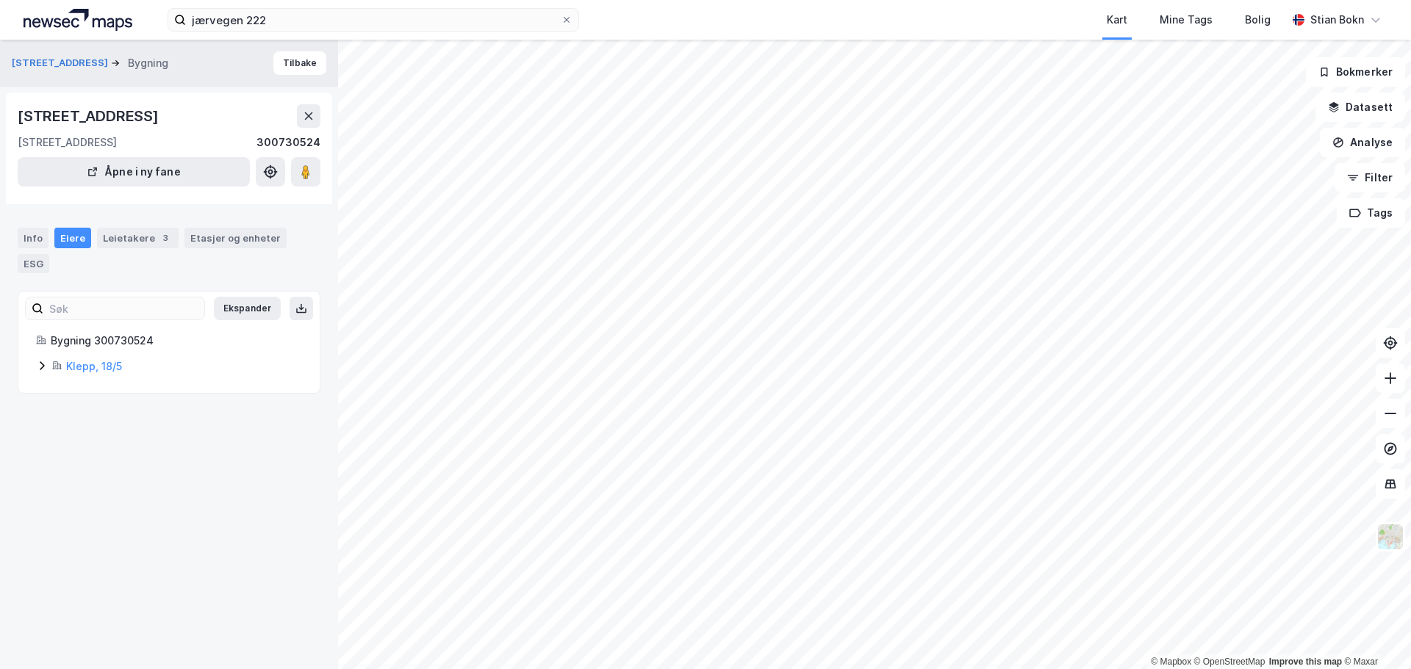
click at [43, 372] on icon at bounding box center [42, 366] width 12 height 12
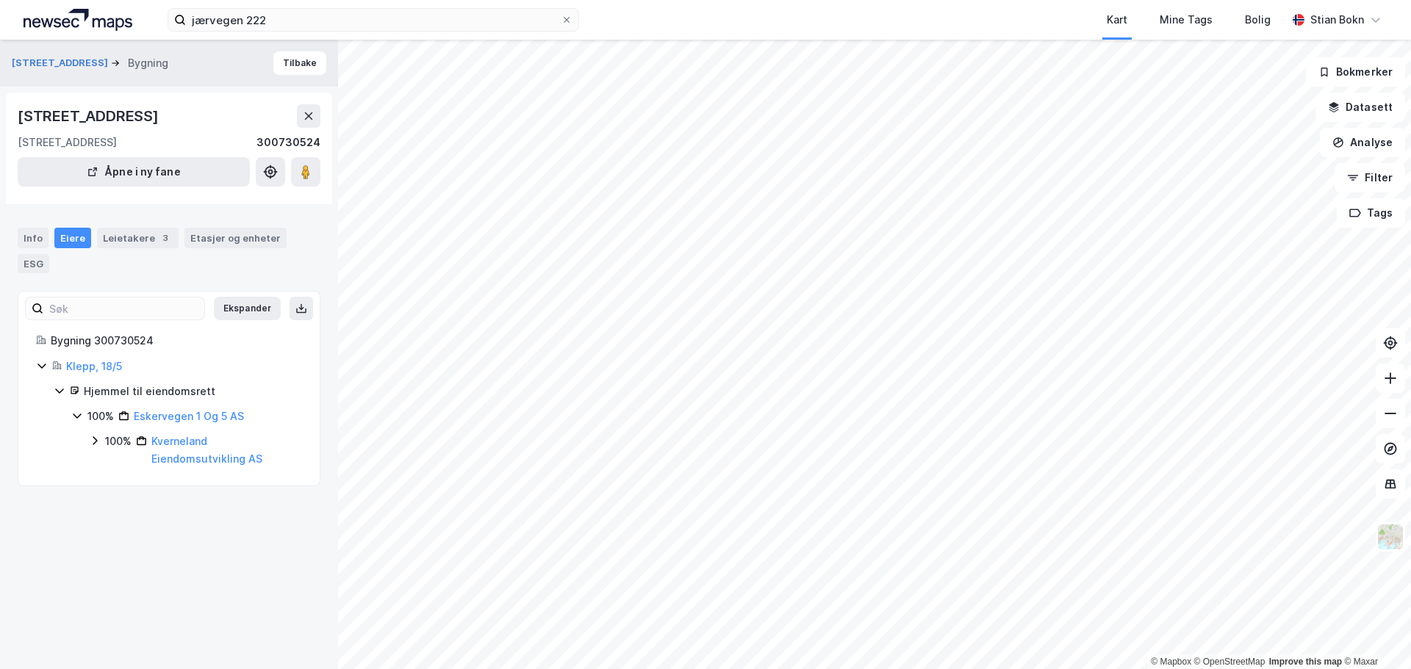
click at [93, 447] on icon at bounding box center [95, 441] width 12 height 12
click at [107, 483] on icon at bounding box center [113, 484] width 12 height 12
click at [130, 513] on icon at bounding box center [130, 508] width 4 height 9
click at [148, 539] on icon at bounding box center [148, 534] width 12 height 12
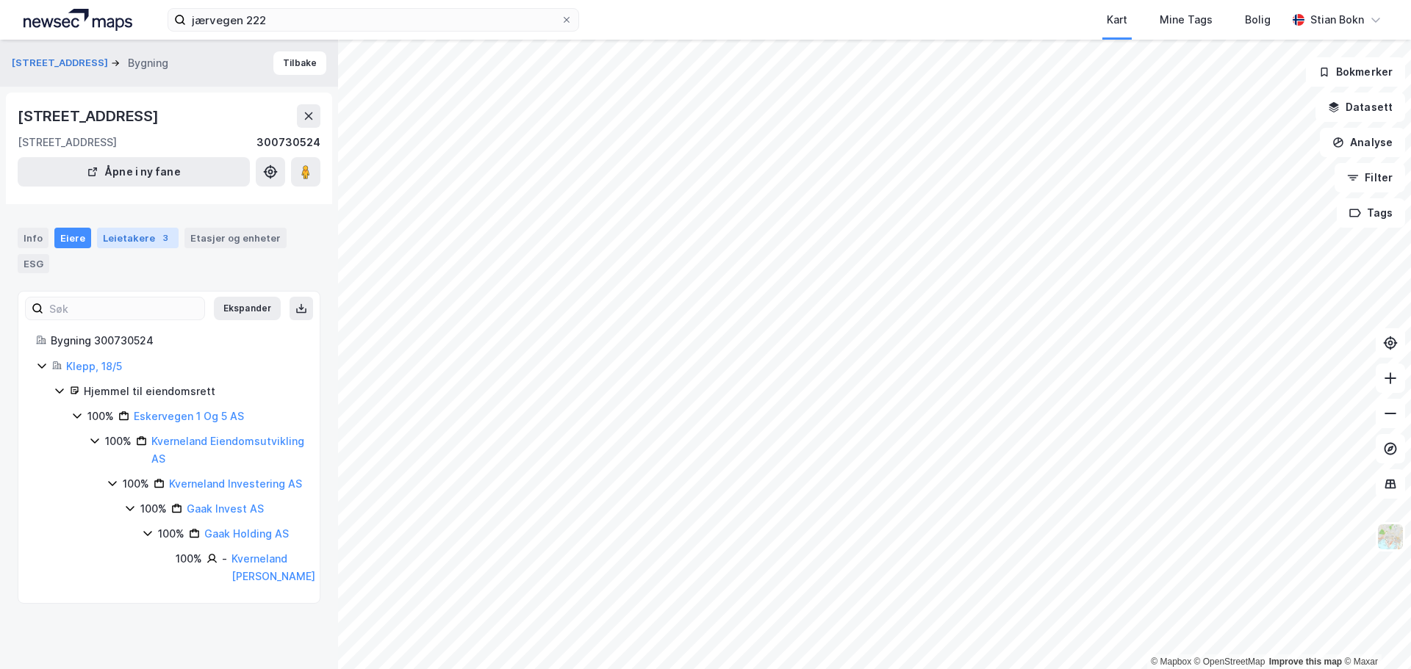
click at [132, 240] on div "Leietakere 3" at bounding box center [138, 238] width 82 height 21
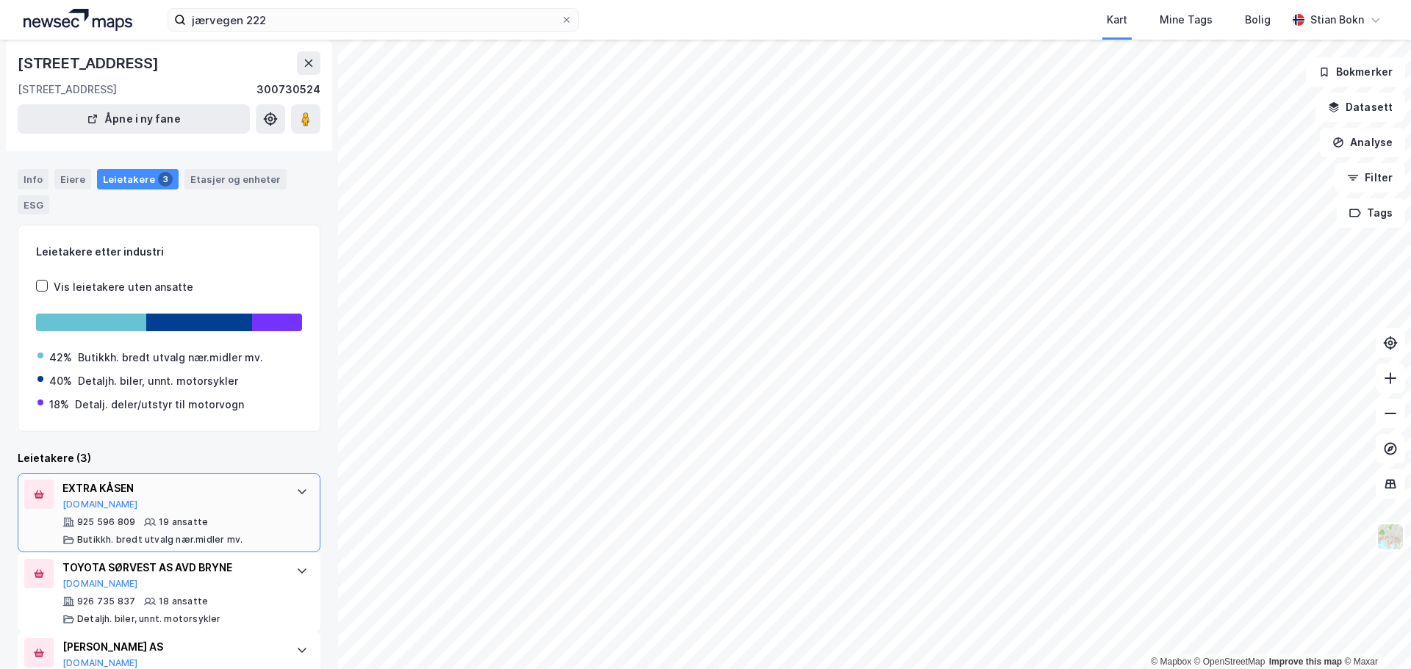
scroll to position [126, 0]
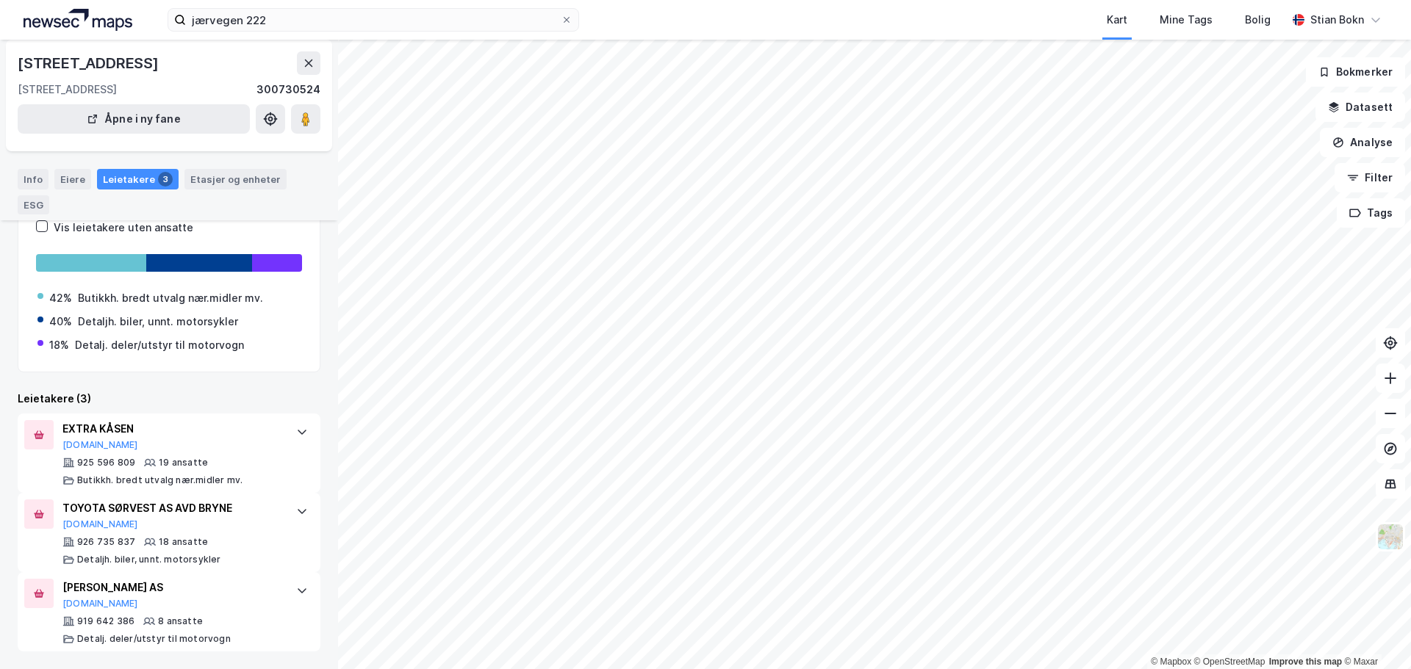
click at [860, 0] on html "jærvegen 222 Kart Mine Tags Bolig Stian Bokn © Mapbox © OpenStreetMap Improve t…" at bounding box center [705, 334] width 1411 height 669
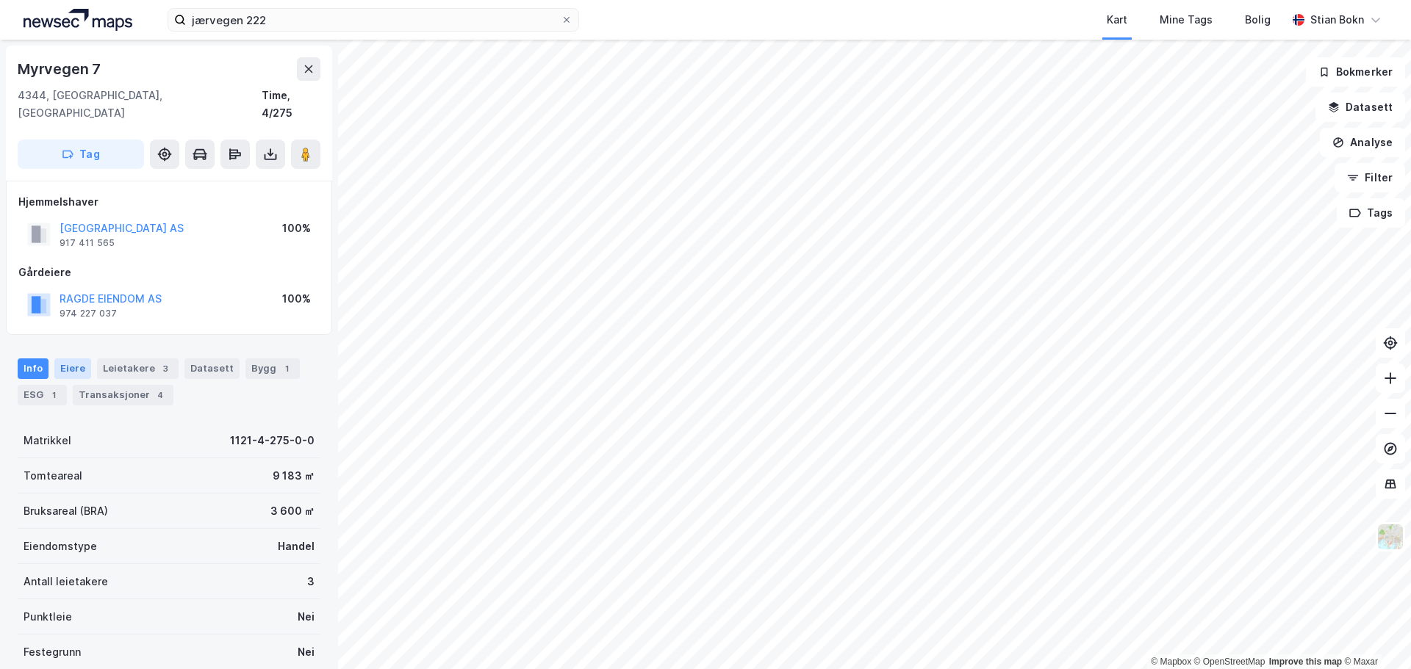
click at [72, 359] on div "Eiere" at bounding box center [72, 369] width 37 height 21
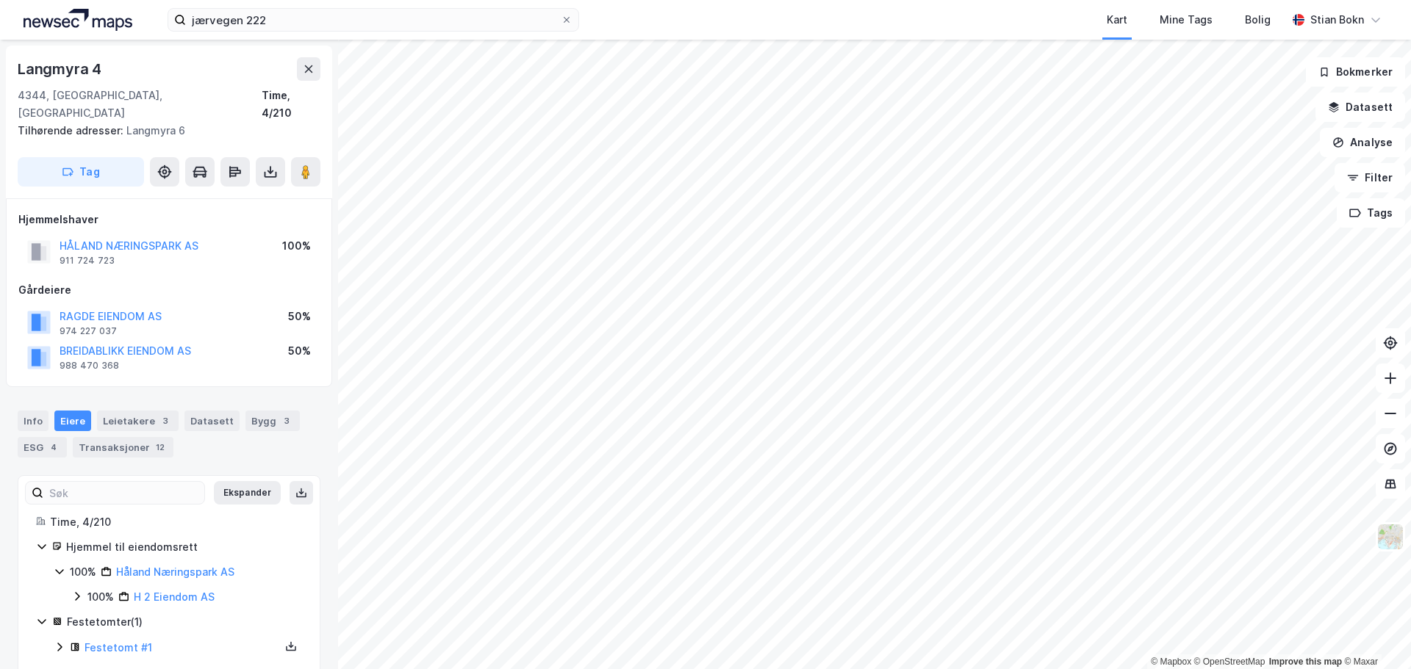
scroll to position [2, 0]
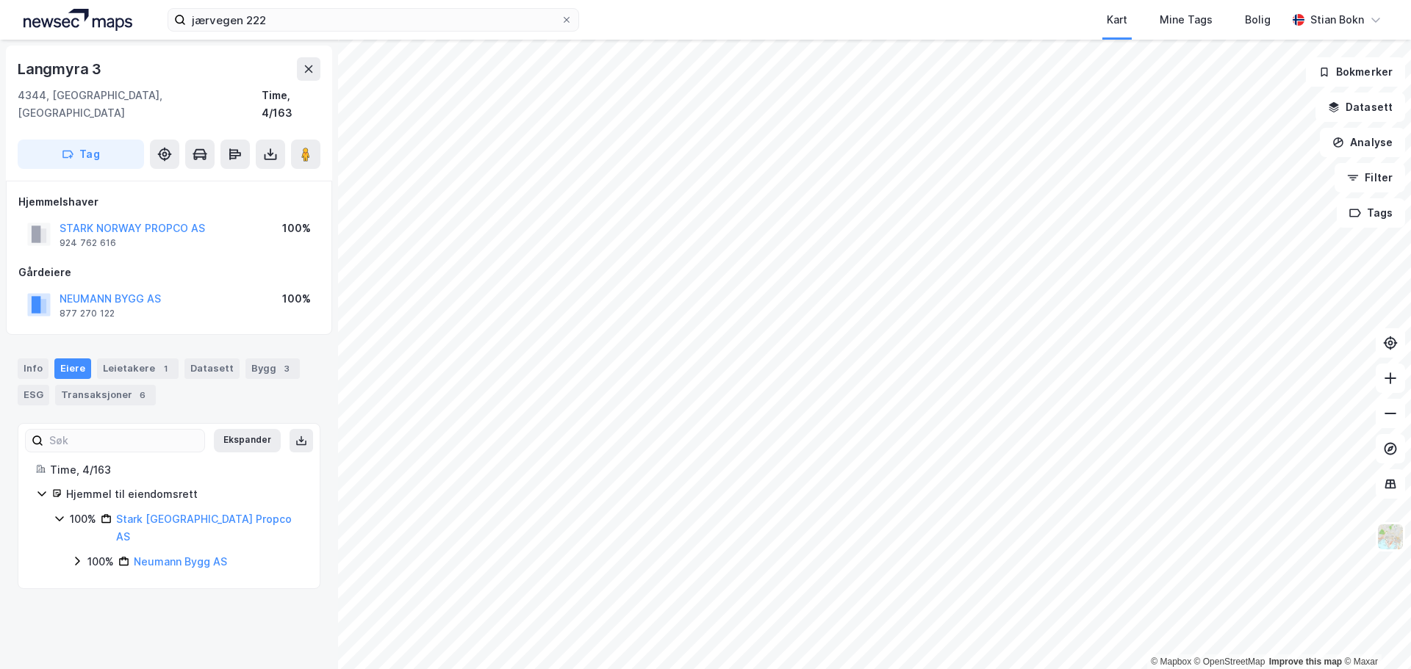
click at [78, 555] on icon at bounding box center [77, 561] width 12 height 12
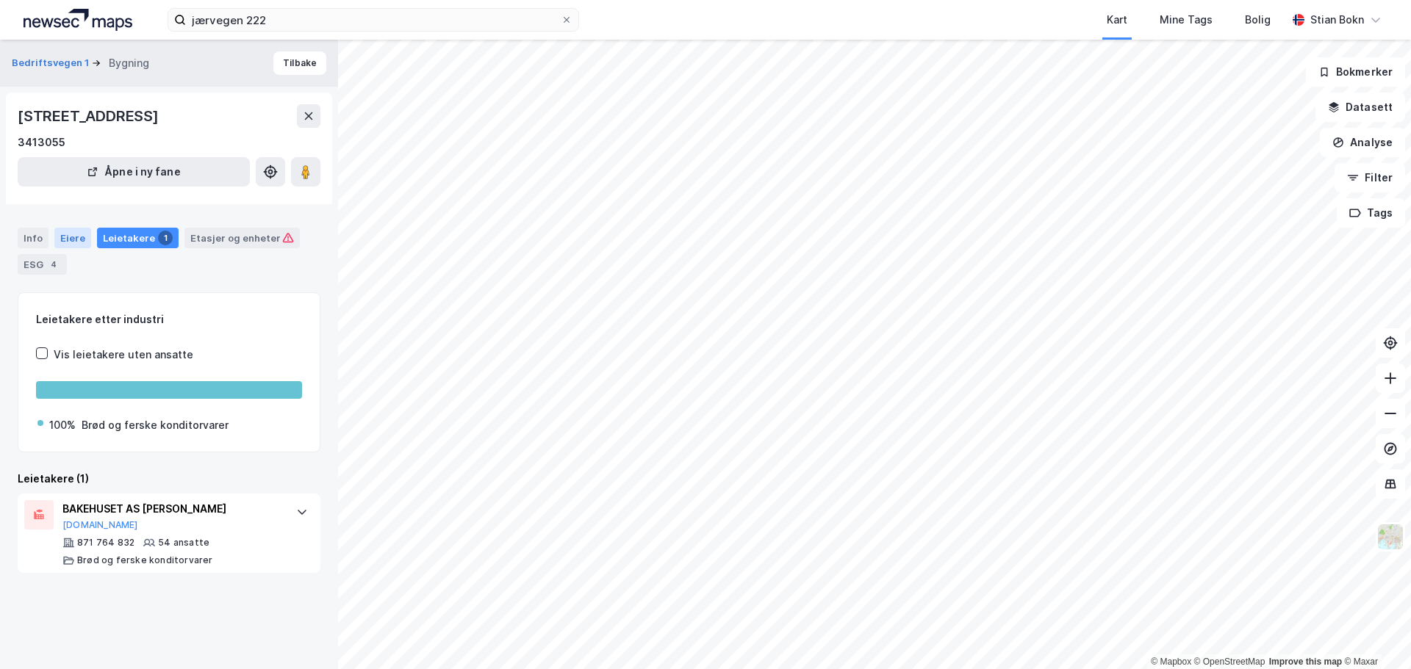
click at [73, 237] on div "Eiere" at bounding box center [72, 238] width 37 height 21
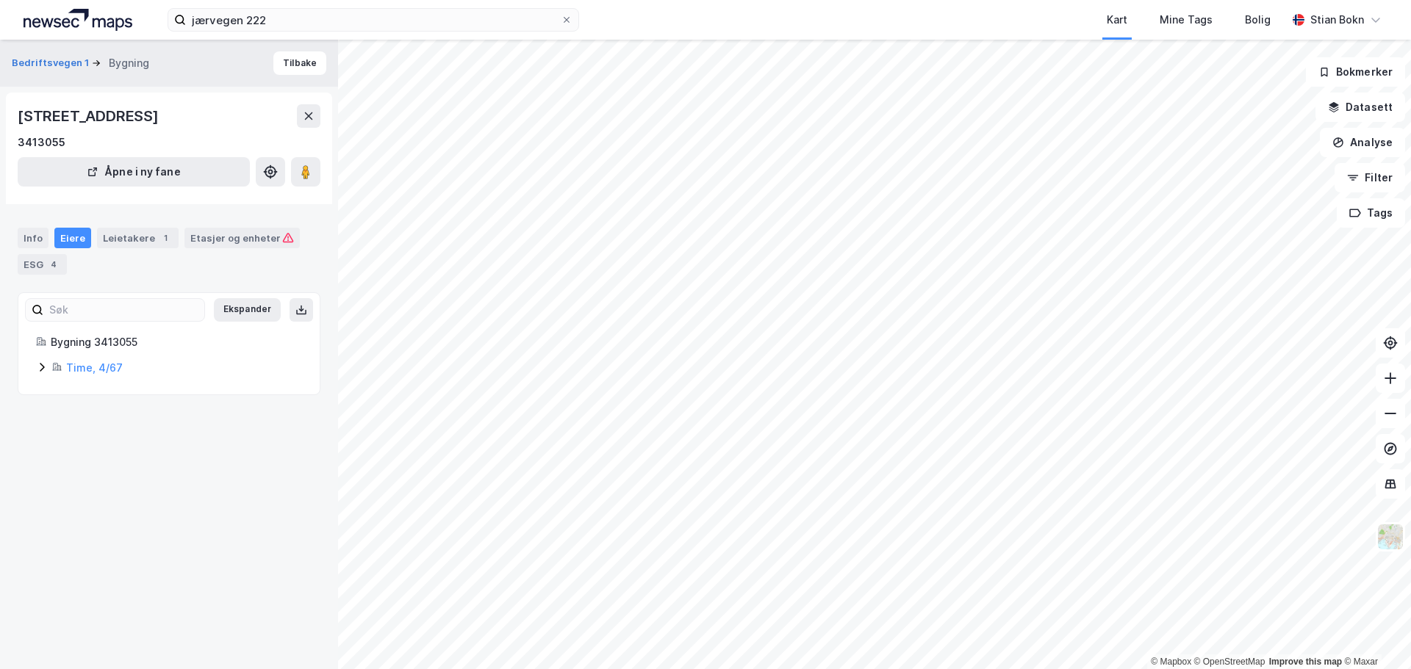
click at [43, 369] on icon at bounding box center [42, 367] width 4 height 9
click at [98, 445] on icon at bounding box center [95, 442] width 12 height 12
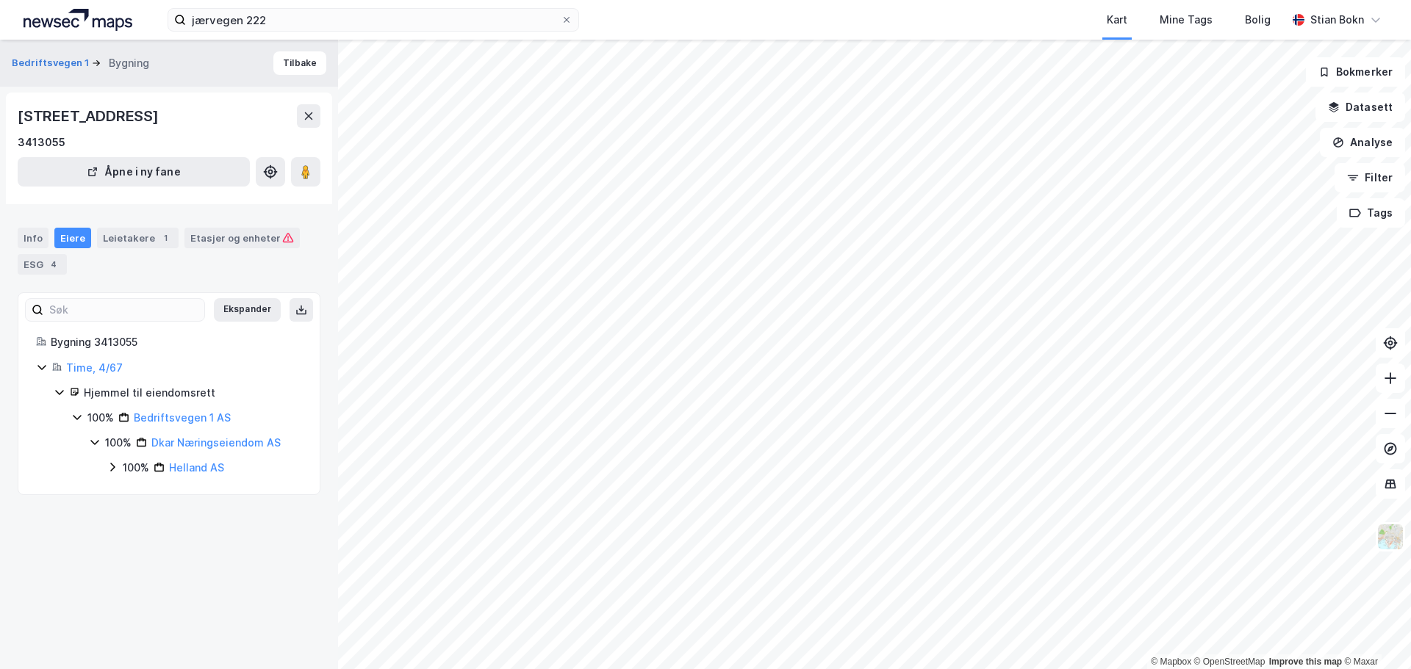
click at [118, 472] on div "100% Helland AS" at bounding box center [204, 468] width 195 height 18
click at [210, 496] on link "[PERSON_NAME] AS" at bounding box center [233, 492] width 101 height 12
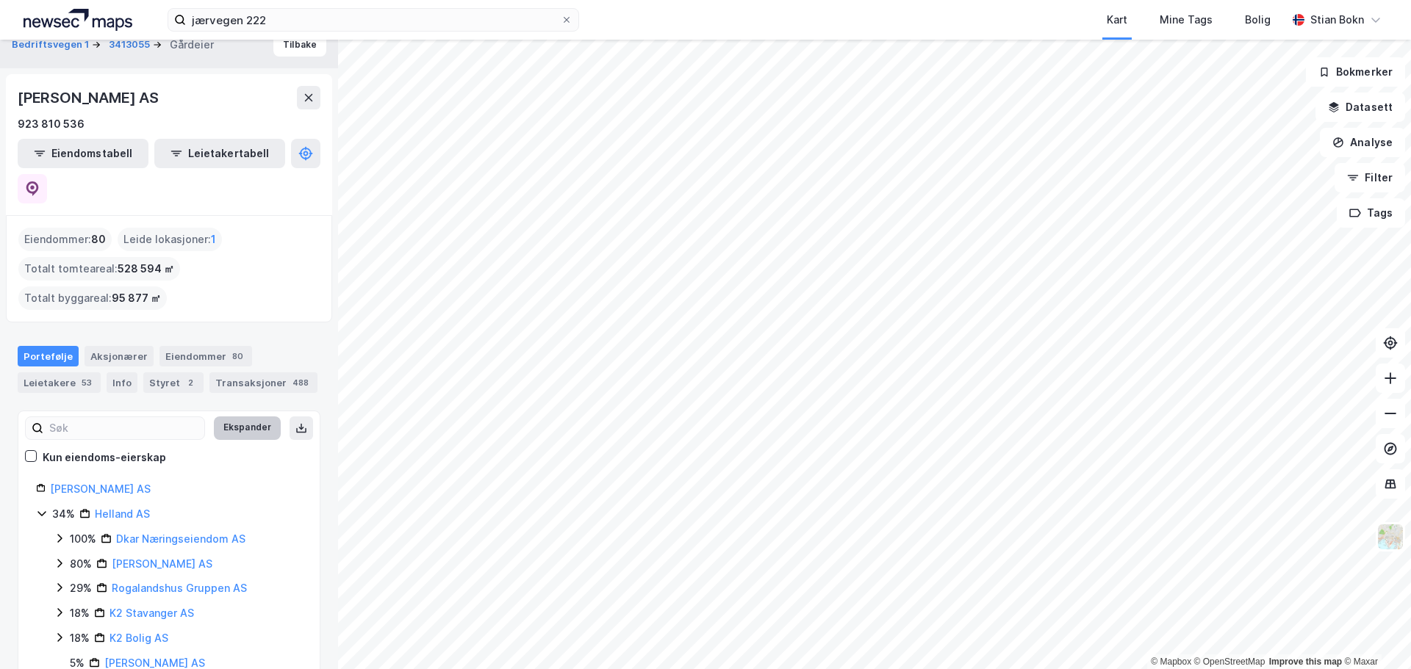
scroll to position [22, 0]
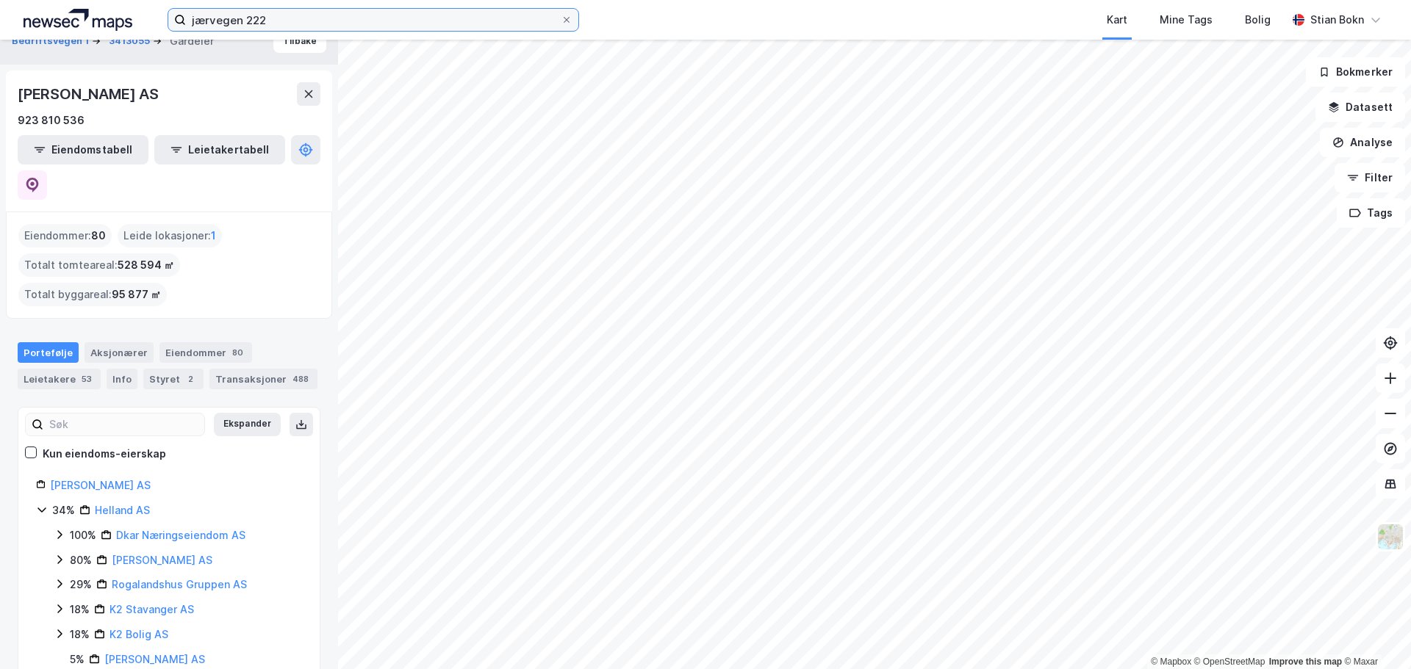
click at [453, 25] on input "jærvegen 222" at bounding box center [373, 20] width 375 height 22
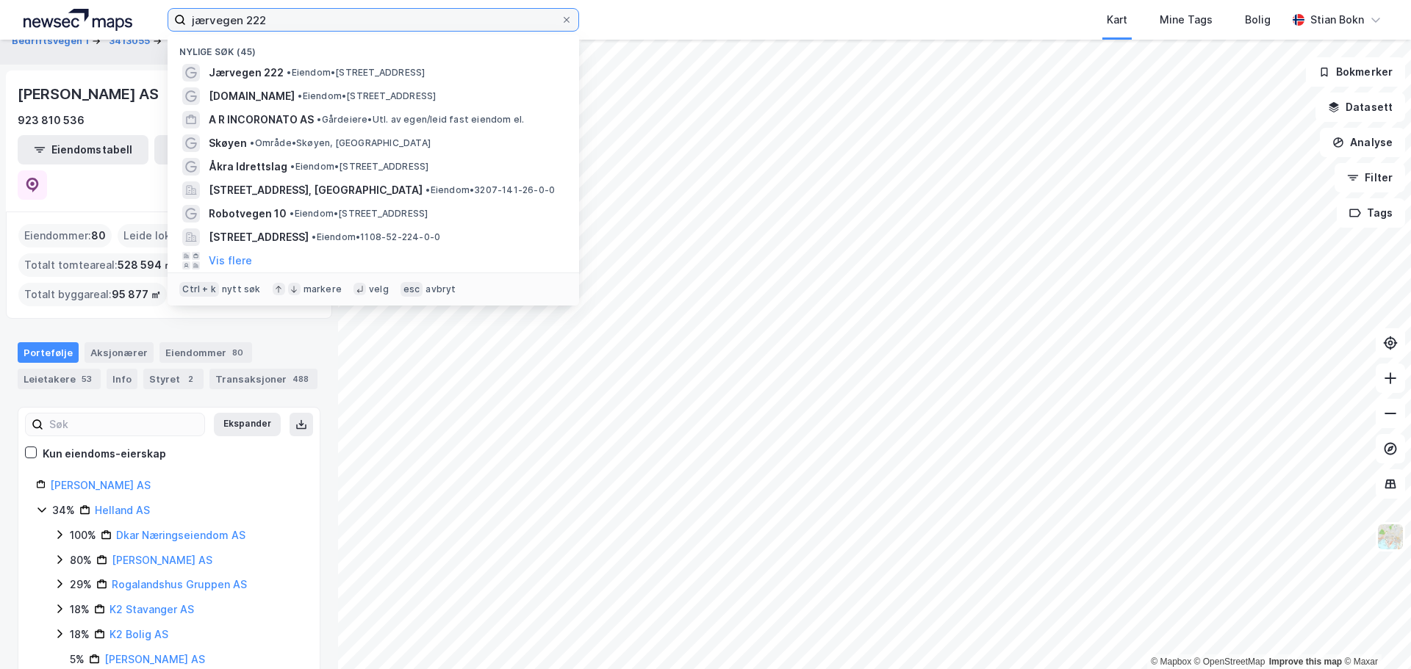
click at [453, 25] on input "jærvegen 222" at bounding box center [373, 20] width 375 height 22
paste input "Kvednaveien 4"
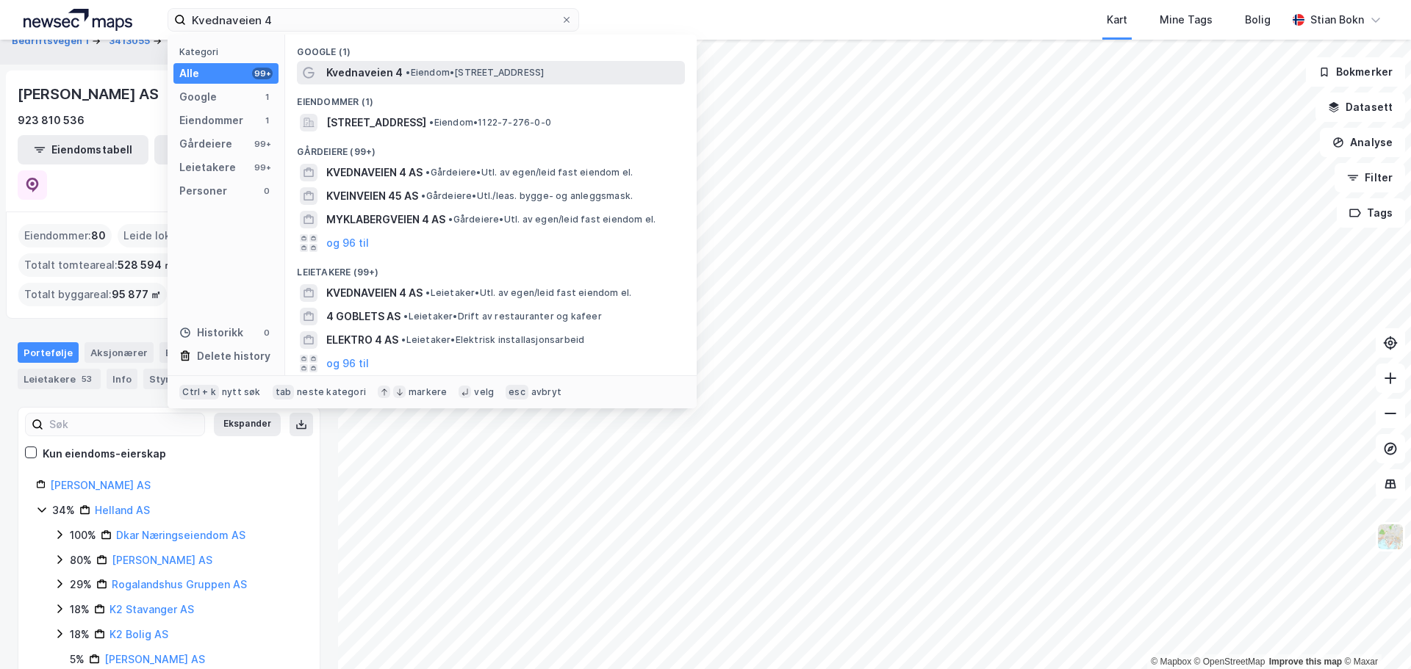
click at [410, 79] on div "Kvednaveien 4 • Eiendom • Kvednaveien 4, 4331 Ålgård" at bounding box center [504, 73] width 356 height 18
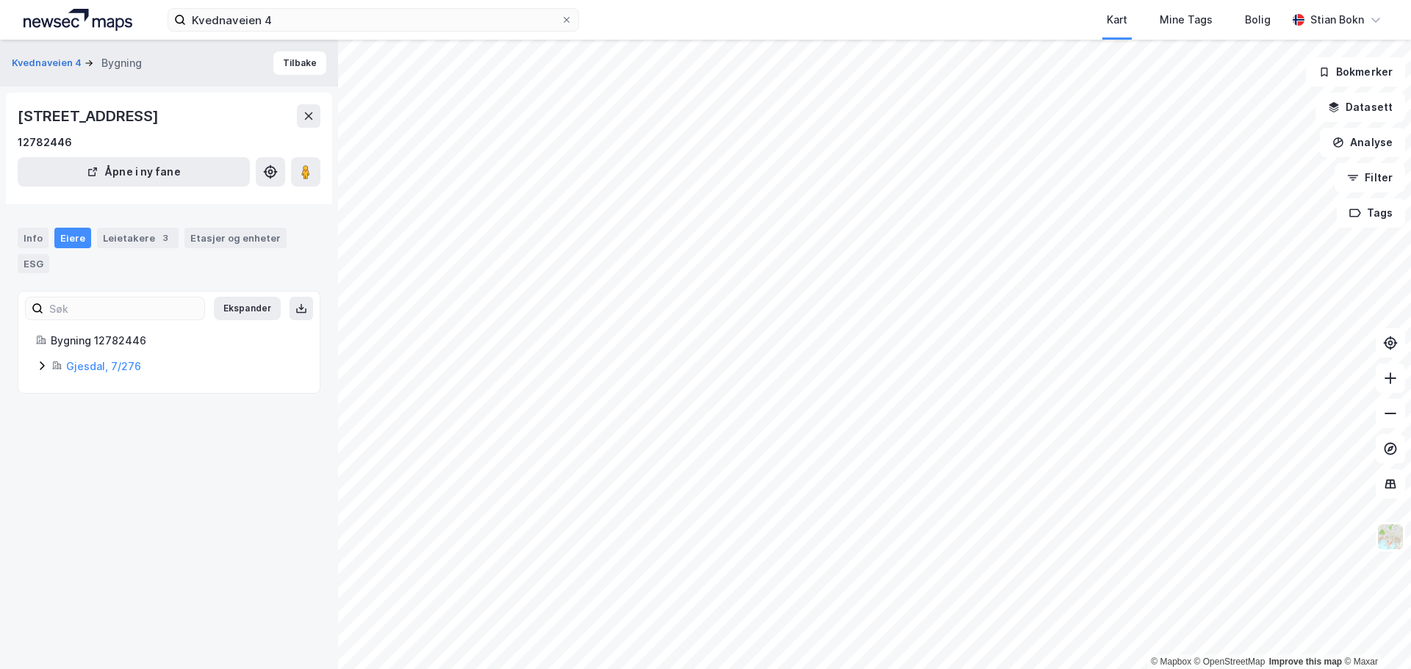
click at [47, 363] on icon at bounding box center [42, 366] width 12 height 12
click at [94, 442] on icon at bounding box center [95, 441] width 12 height 12
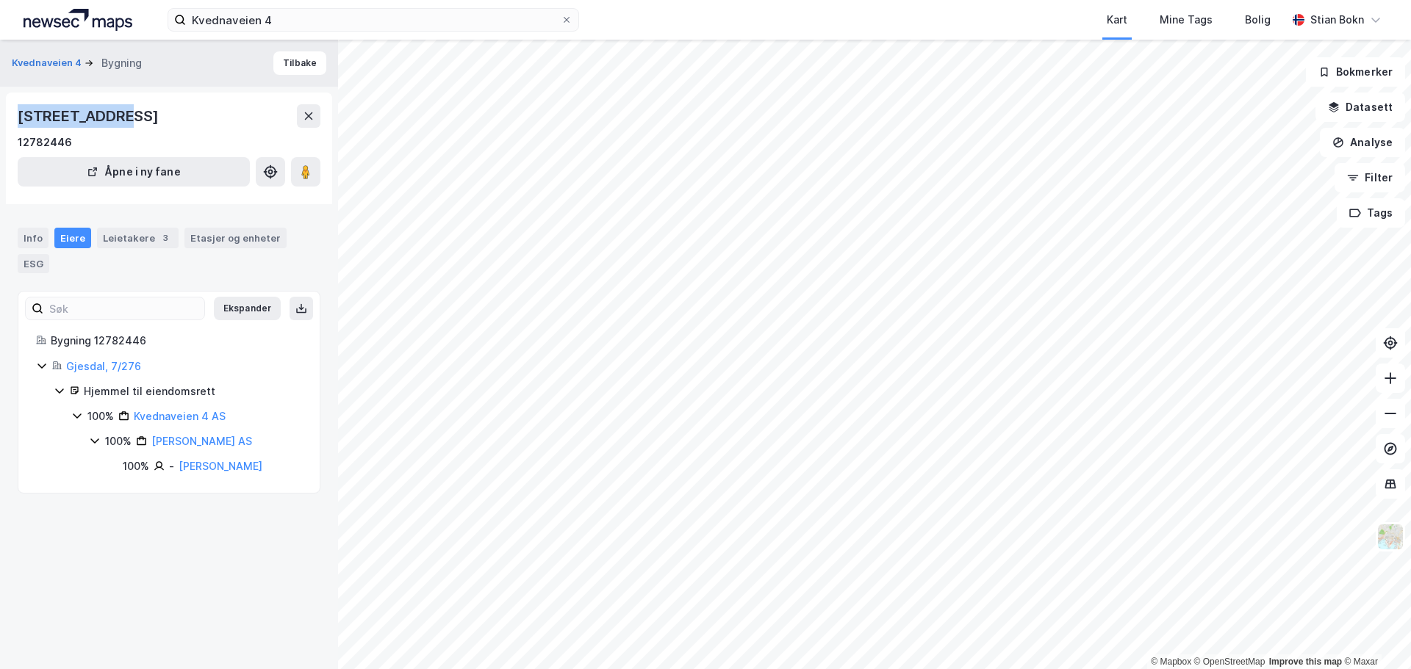
drag, startPoint x: 120, startPoint y: 114, endPoint x: 0, endPoint y: 121, distance: 120.0
click at [0, 121] on div "Kvednaveien 4 Bygning Tilbake Kvednaveien 4, 4331, ROGALAND 12782446 Åpne i ny …" at bounding box center [169, 355] width 338 height 630
copy div "Kvednaveien 4"
click at [1363, 154] on button "Analyse" at bounding box center [1362, 142] width 85 height 29
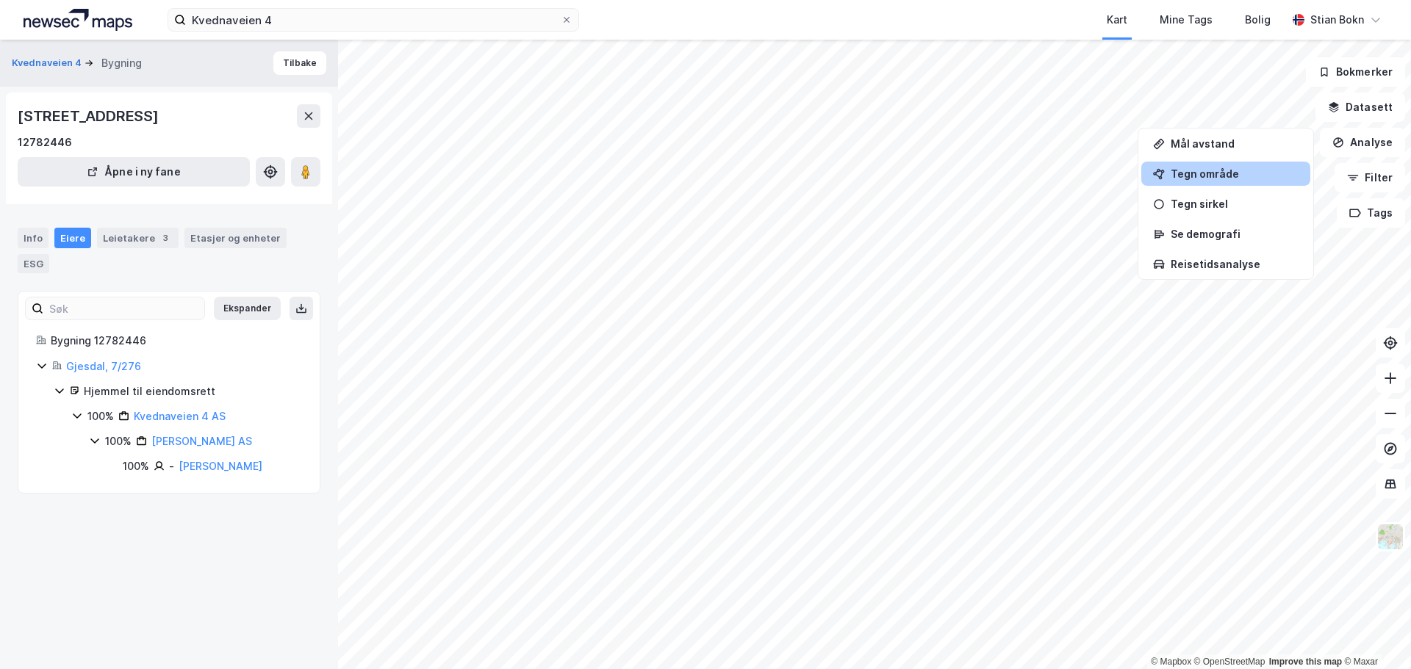
click at [1237, 175] on div "Tegn område" at bounding box center [1234, 174] width 128 height 12
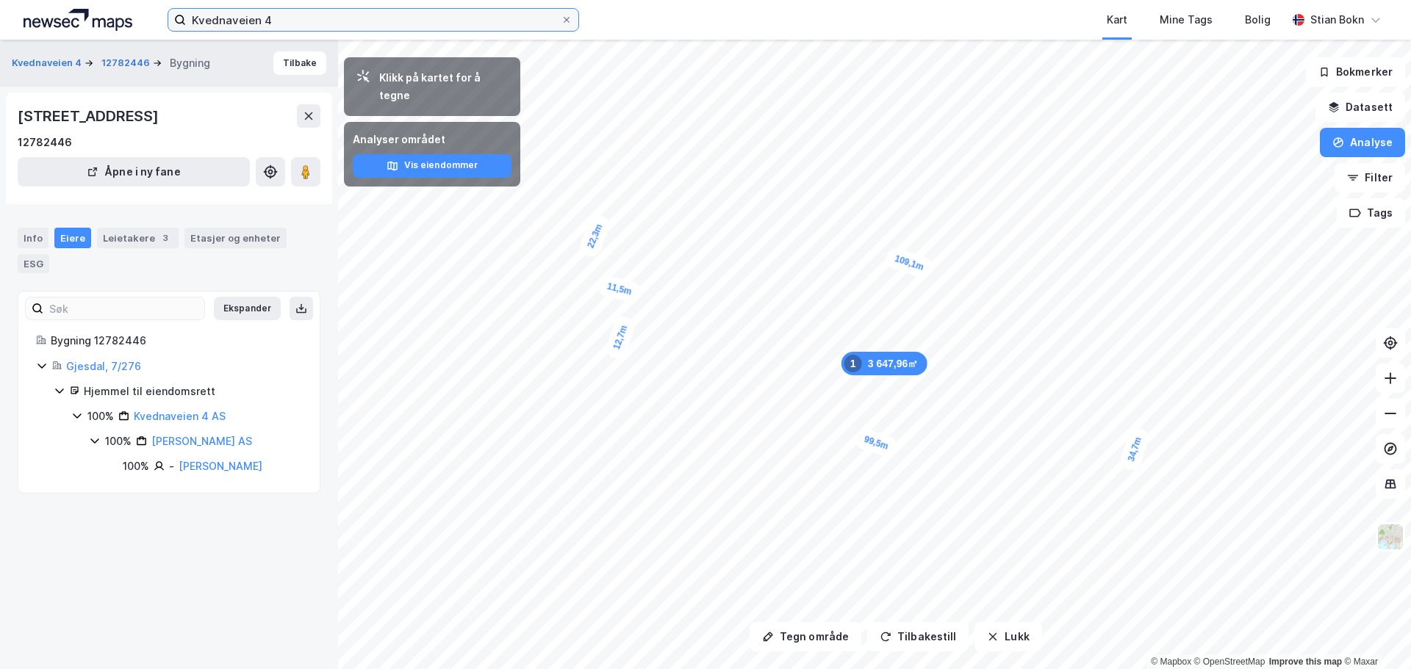
click at [406, 24] on input "Kvednaveien 4" at bounding box center [373, 20] width 375 height 22
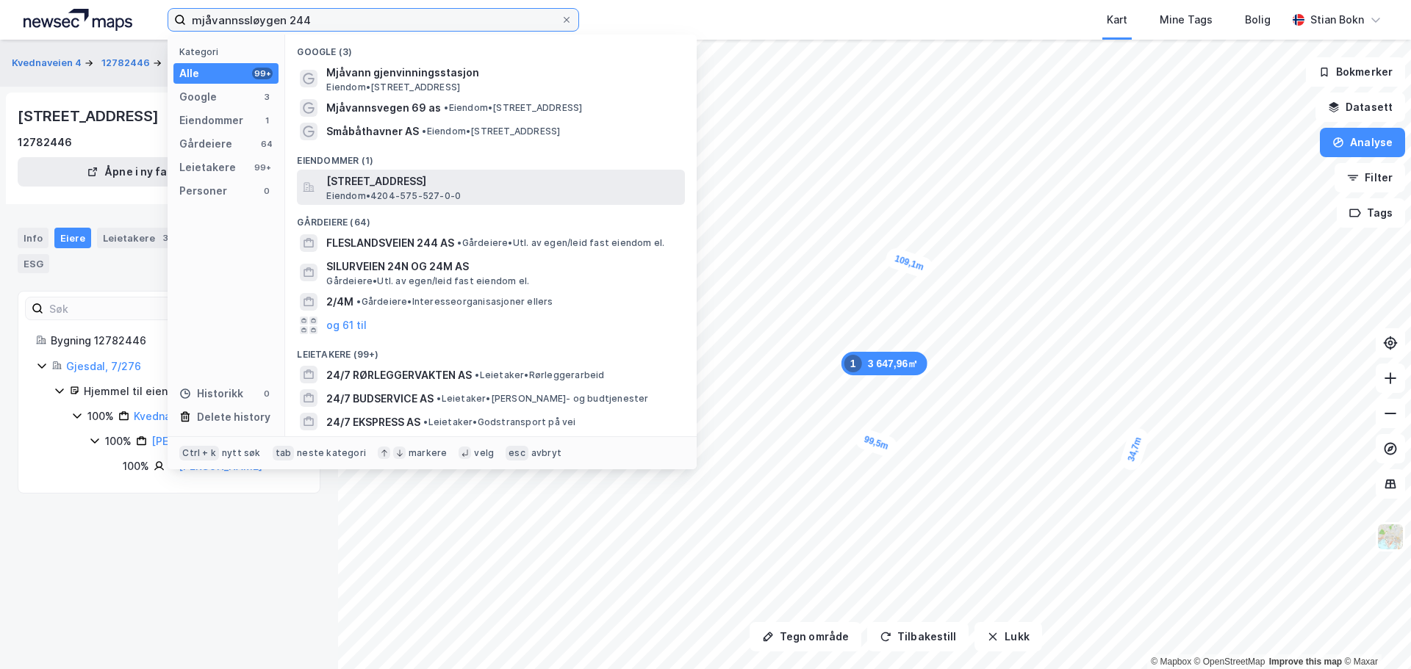
type input "mjåvannssløygen 244"
click at [494, 188] on span "Mjåvannssløyfen 244, 4628, KRISTIANSAND S, KRISTIANSAND" at bounding box center [502, 182] width 353 height 18
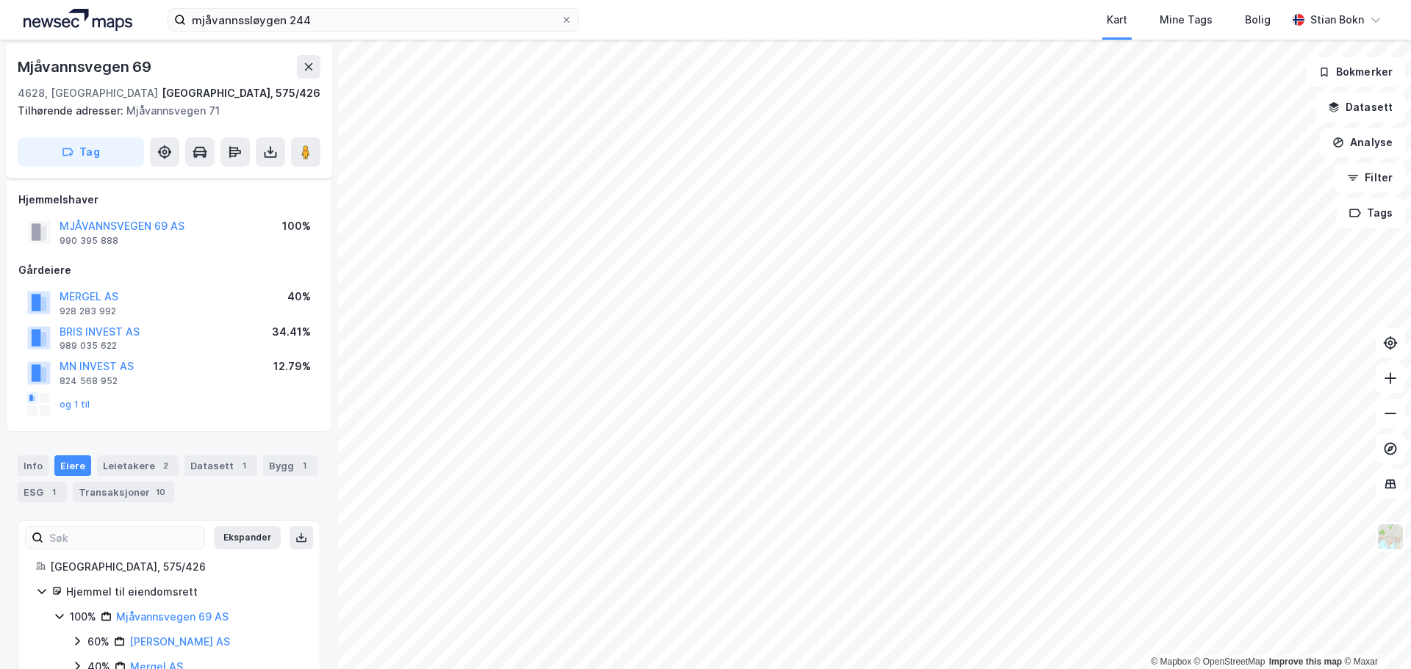
scroll to position [45, 0]
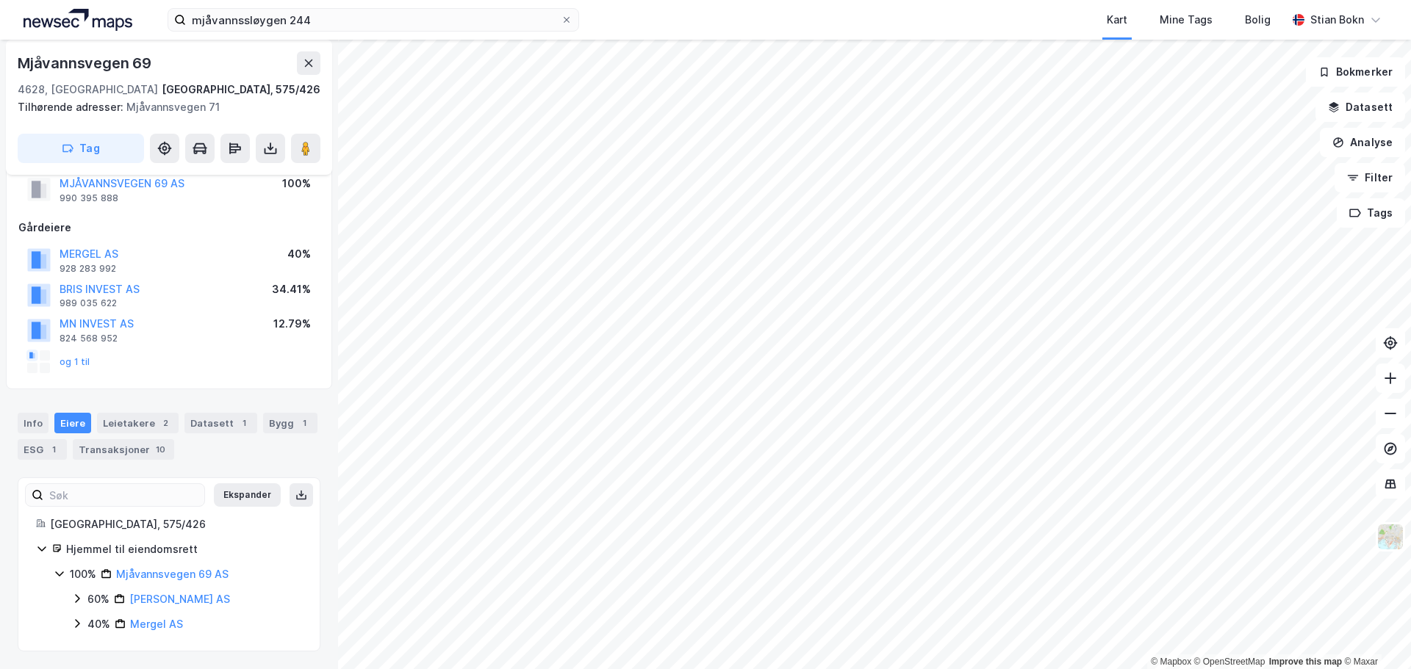
click at [76, 597] on icon at bounding box center [77, 599] width 12 height 12
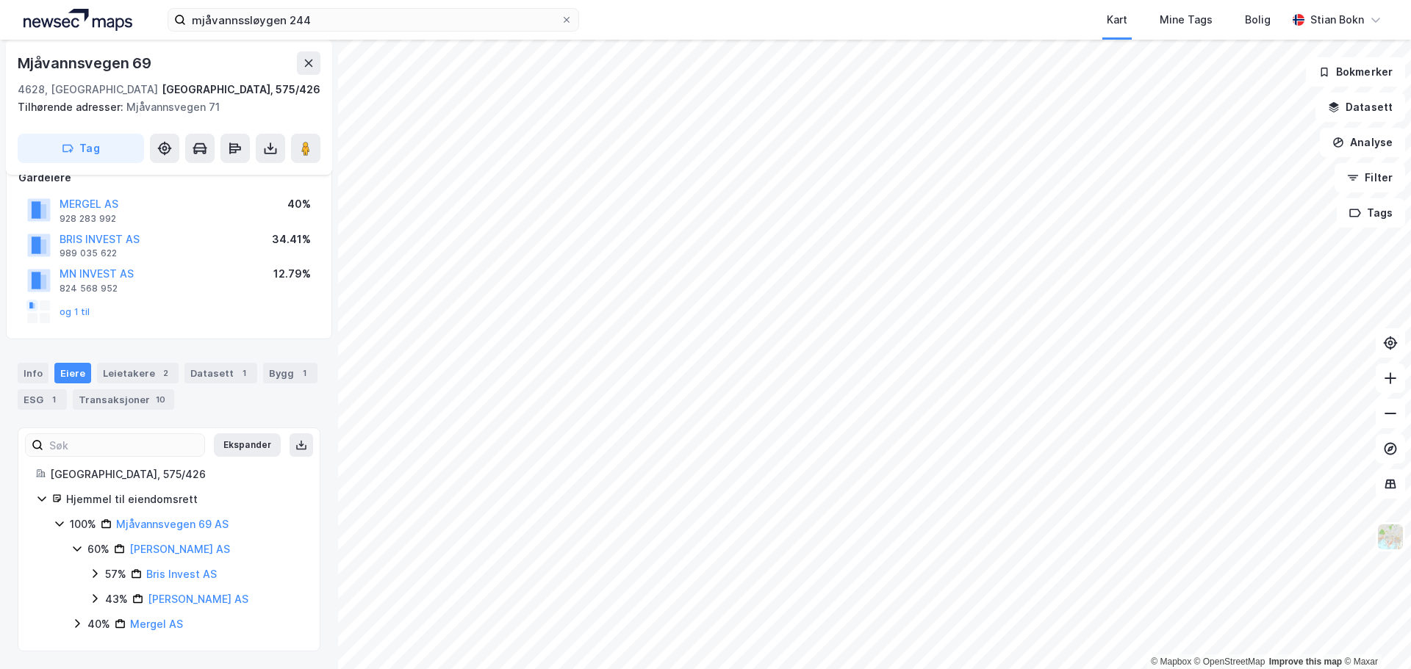
click at [95, 578] on icon at bounding box center [95, 574] width 12 height 12
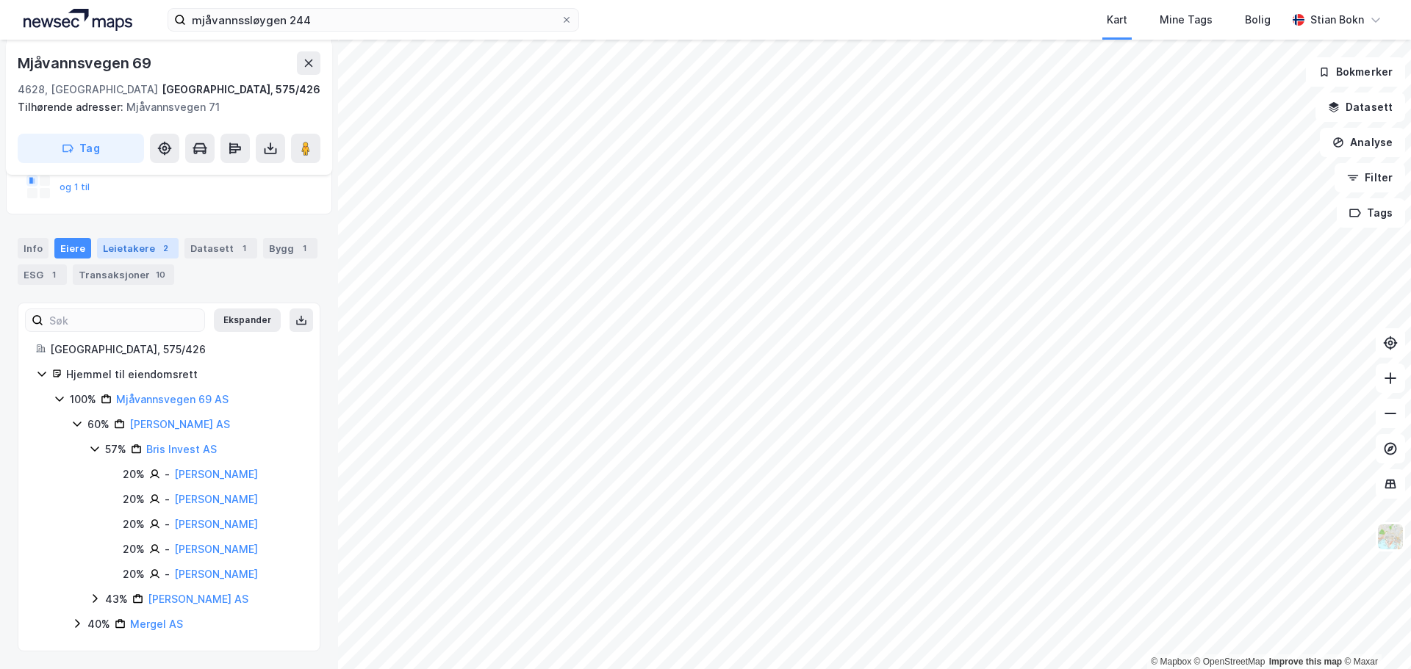
click at [158, 241] on div "2" at bounding box center [165, 248] width 15 height 15
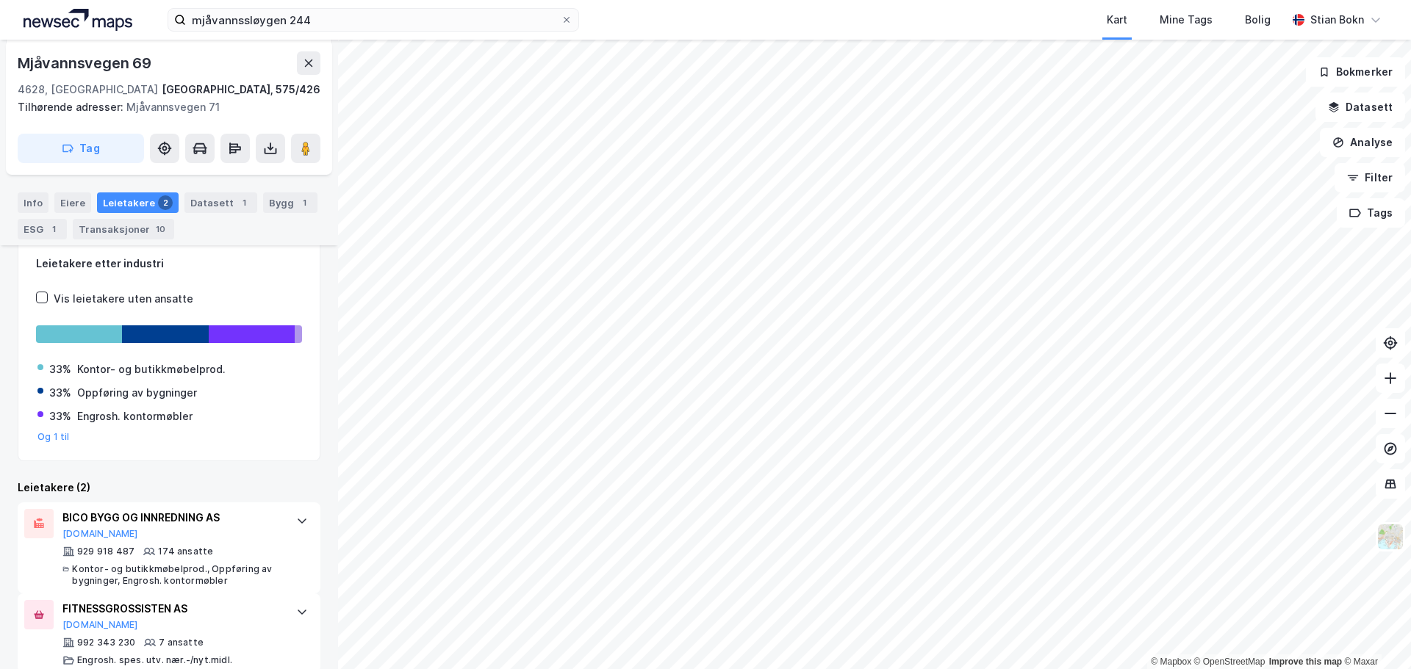
scroll to position [307, 0]
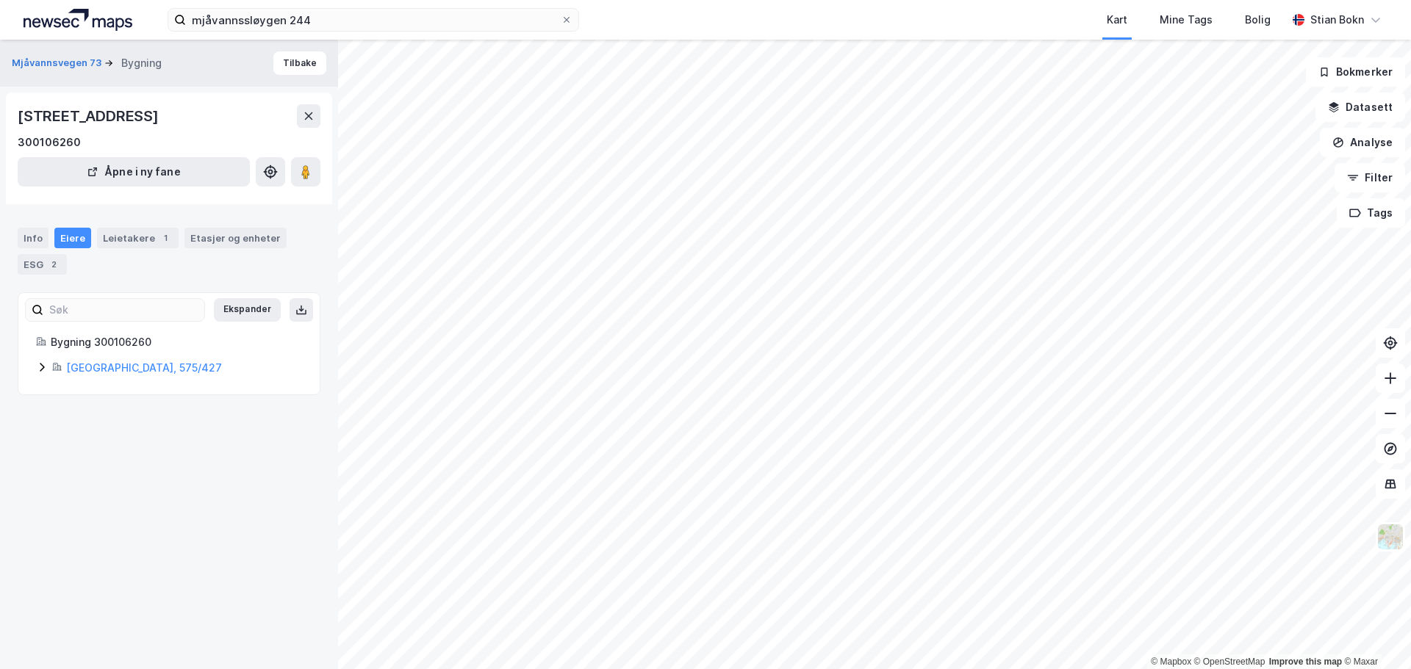
click at [46, 368] on icon at bounding box center [42, 367] width 12 height 12
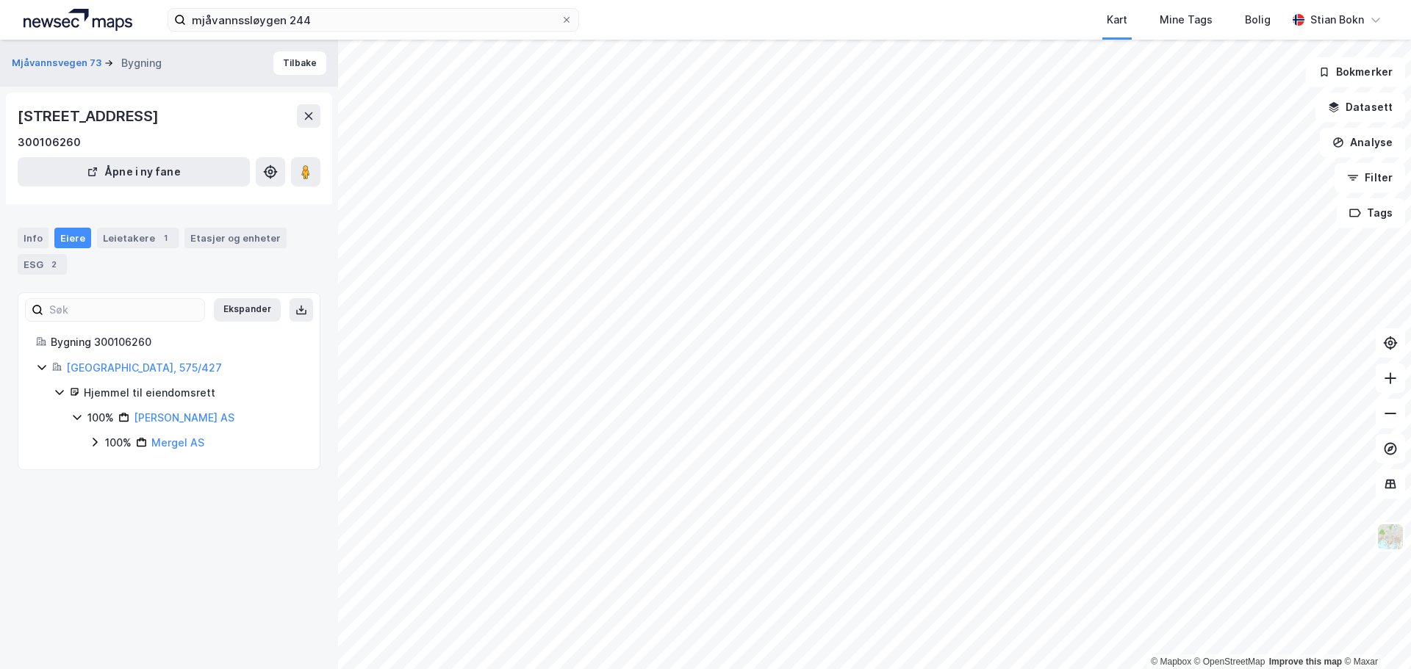
click at [96, 442] on icon at bounding box center [95, 442] width 12 height 12
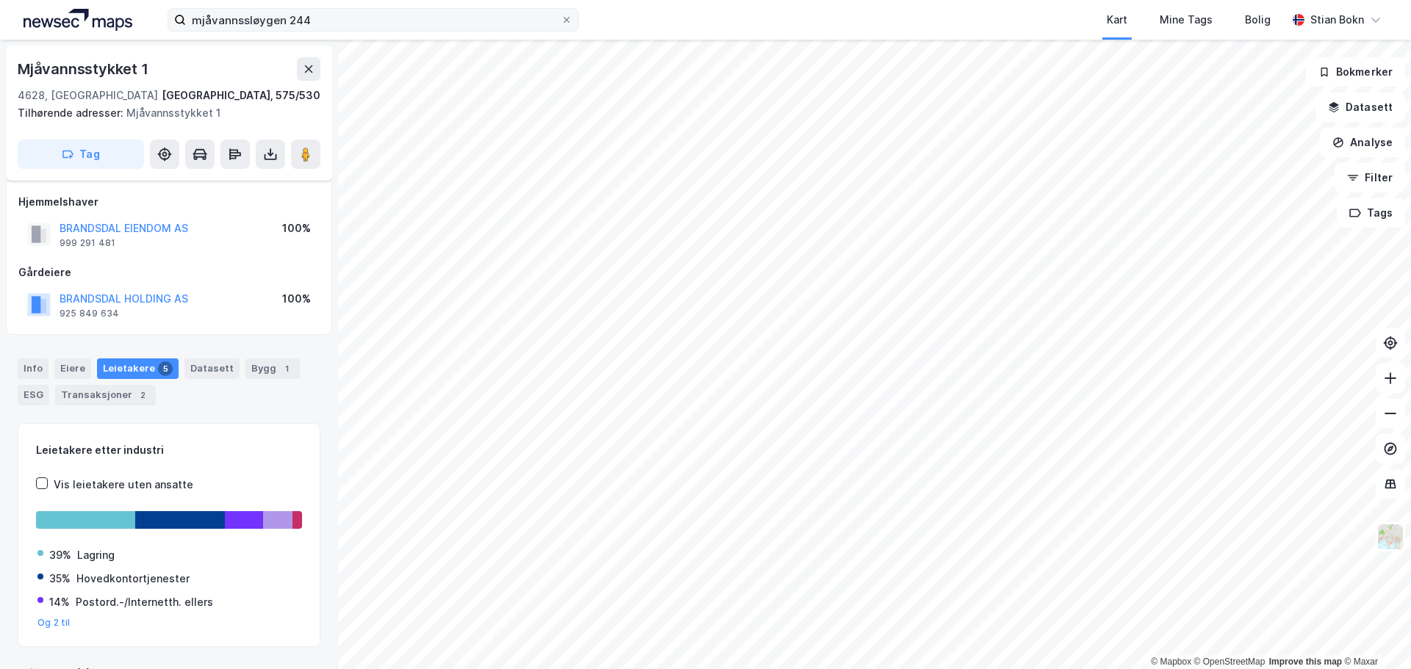
scroll to position [37, 0]
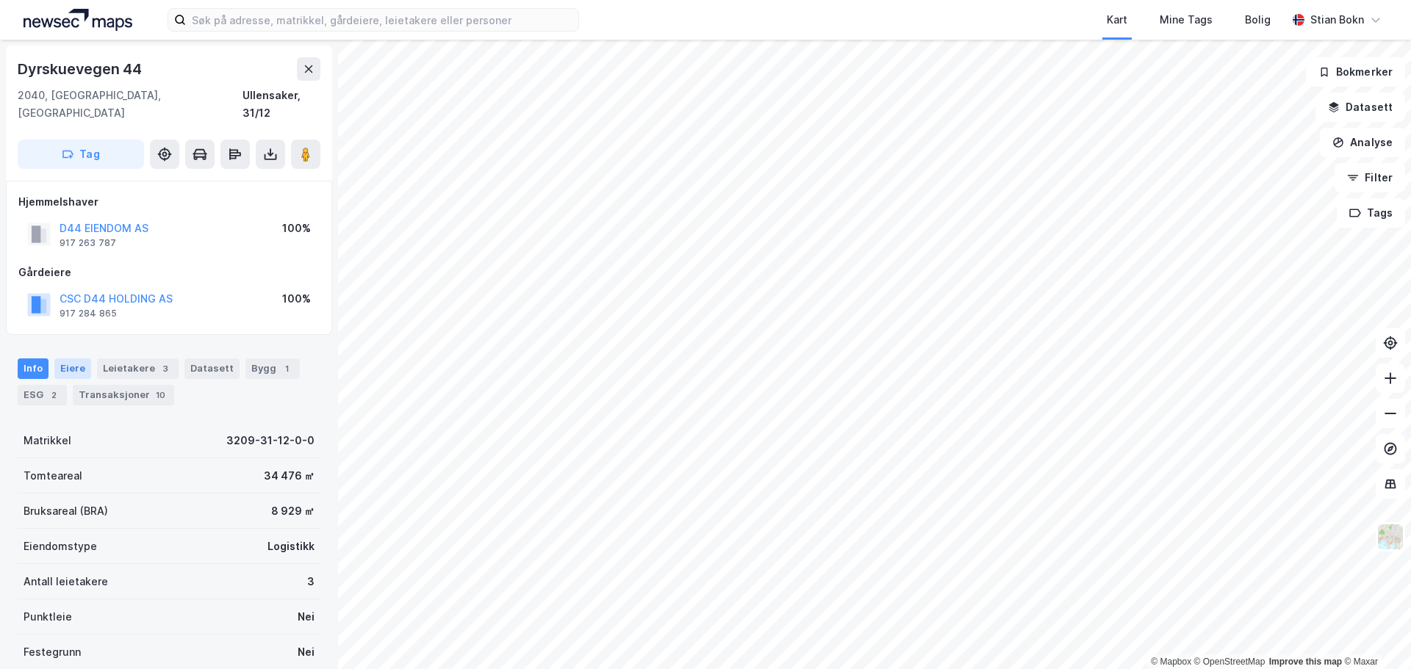
click at [62, 359] on div "Eiere" at bounding box center [72, 369] width 37 height 21
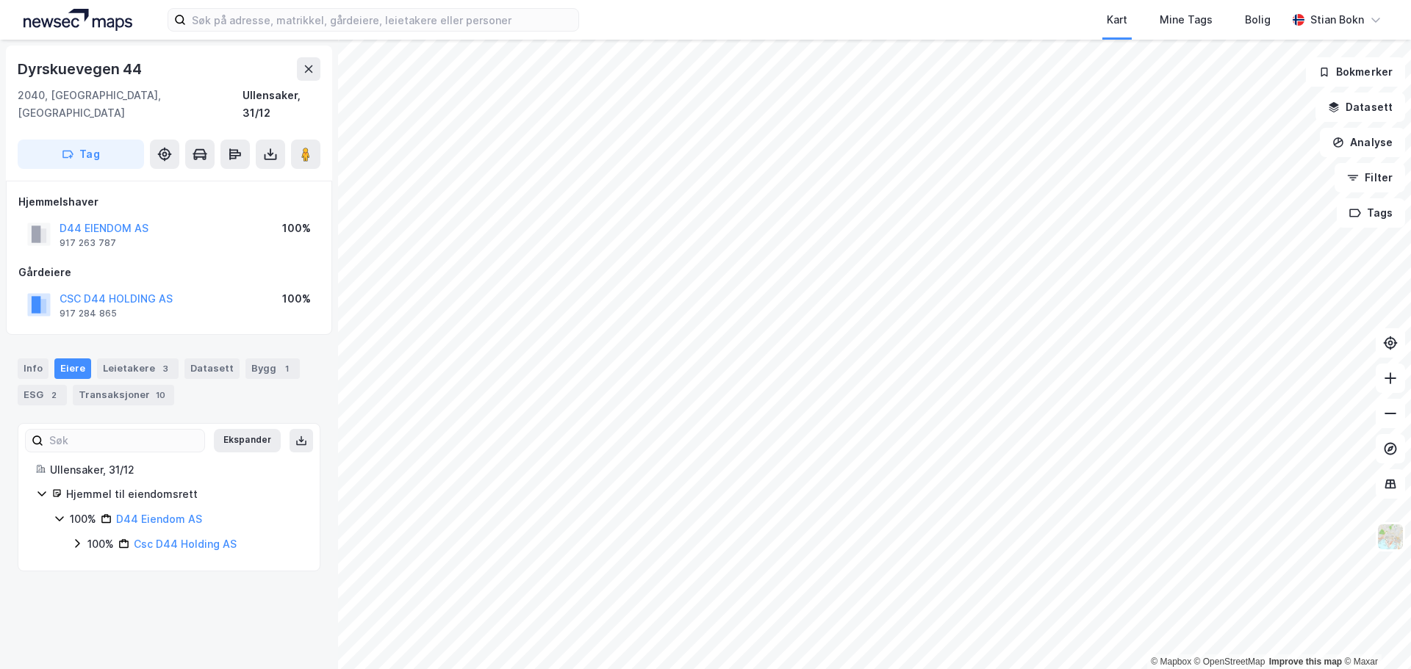
click at [78, 540] on icon at bounding box center [77, 544] width 4 height 9
click at [76, 538] on icon at bounding box center [77, 544] width 12 height 12
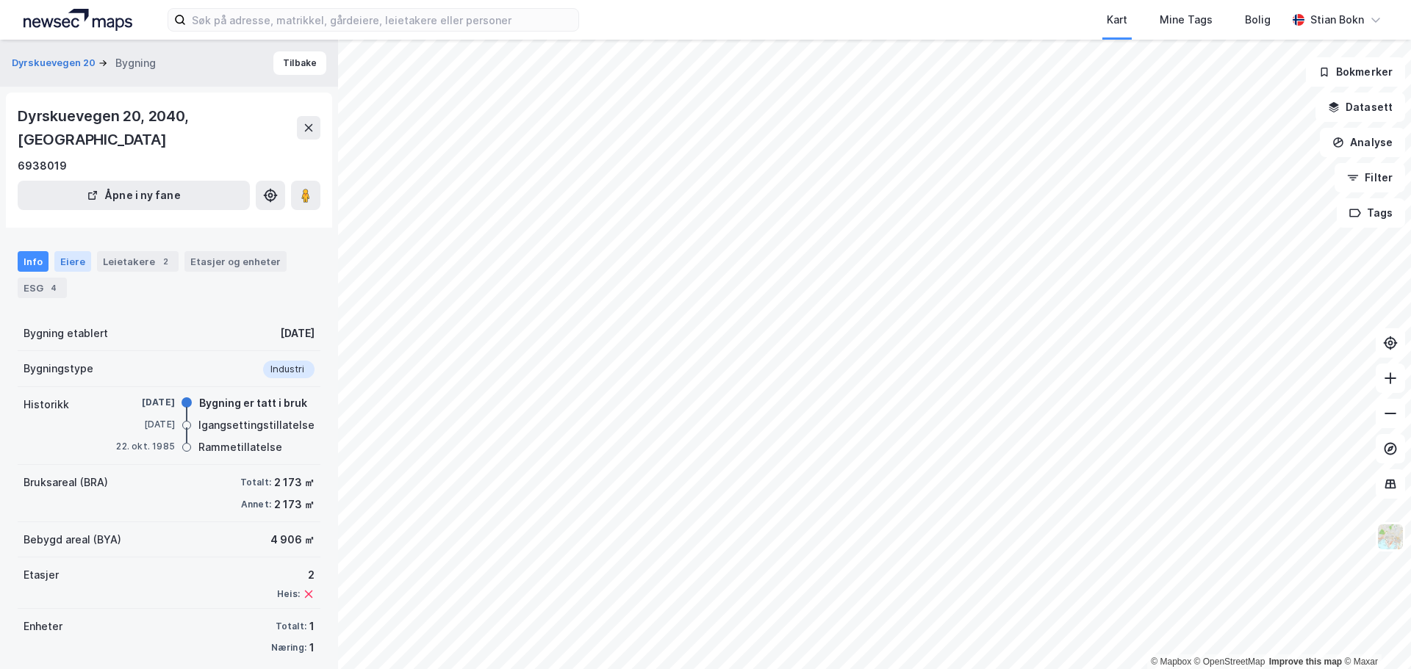
click at [73, 251] on div "Eiere" at bounding box center [72, 261] width 37 height 21
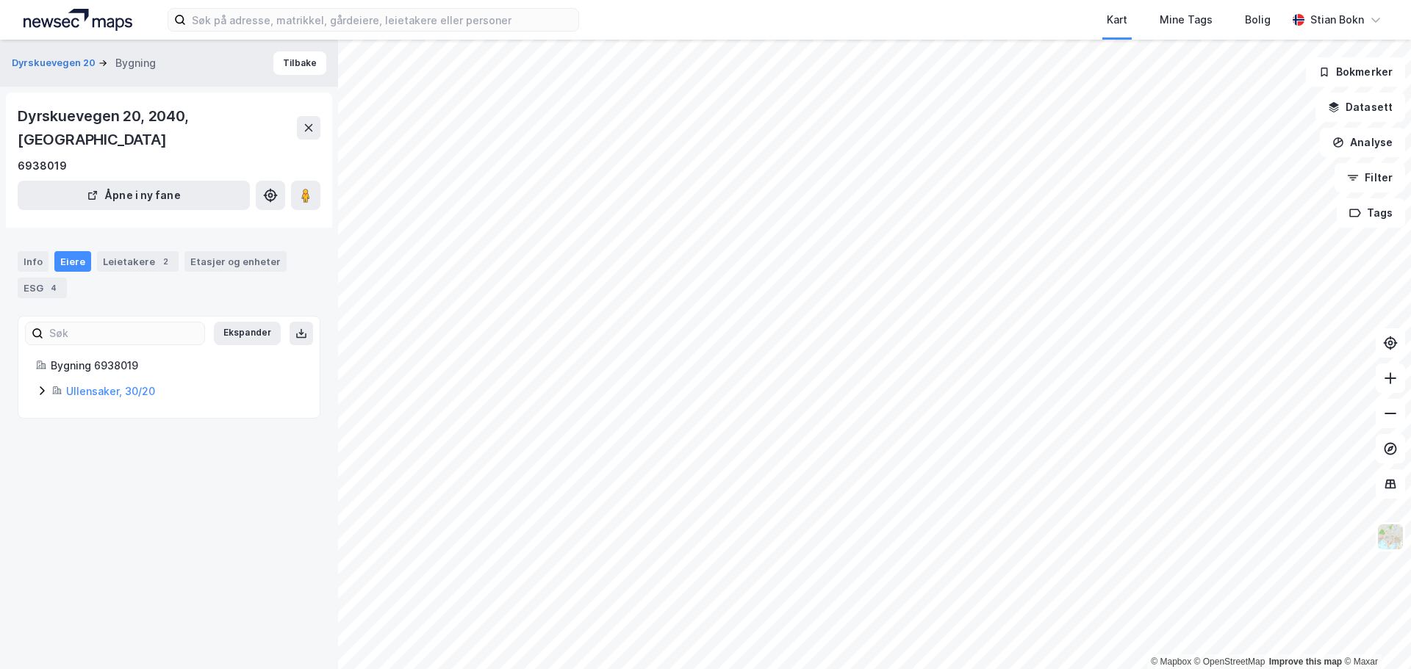
click at [42, 386] on icon at bounding box center [42, 390] width 4 height 9
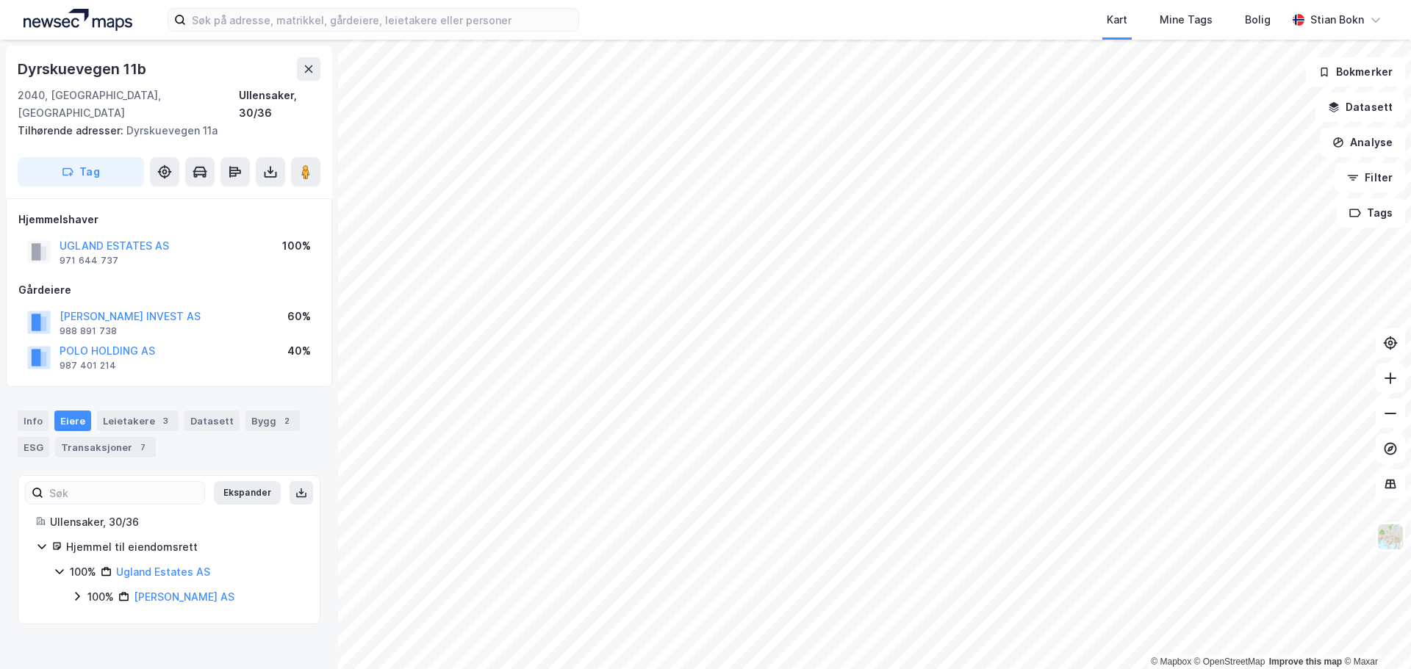
click at [77, 592] on icon at bounding box center [77, 596] width 4 height 9
click at [90, 616] on icon at bounding box center [95, 622] width 12 height 12
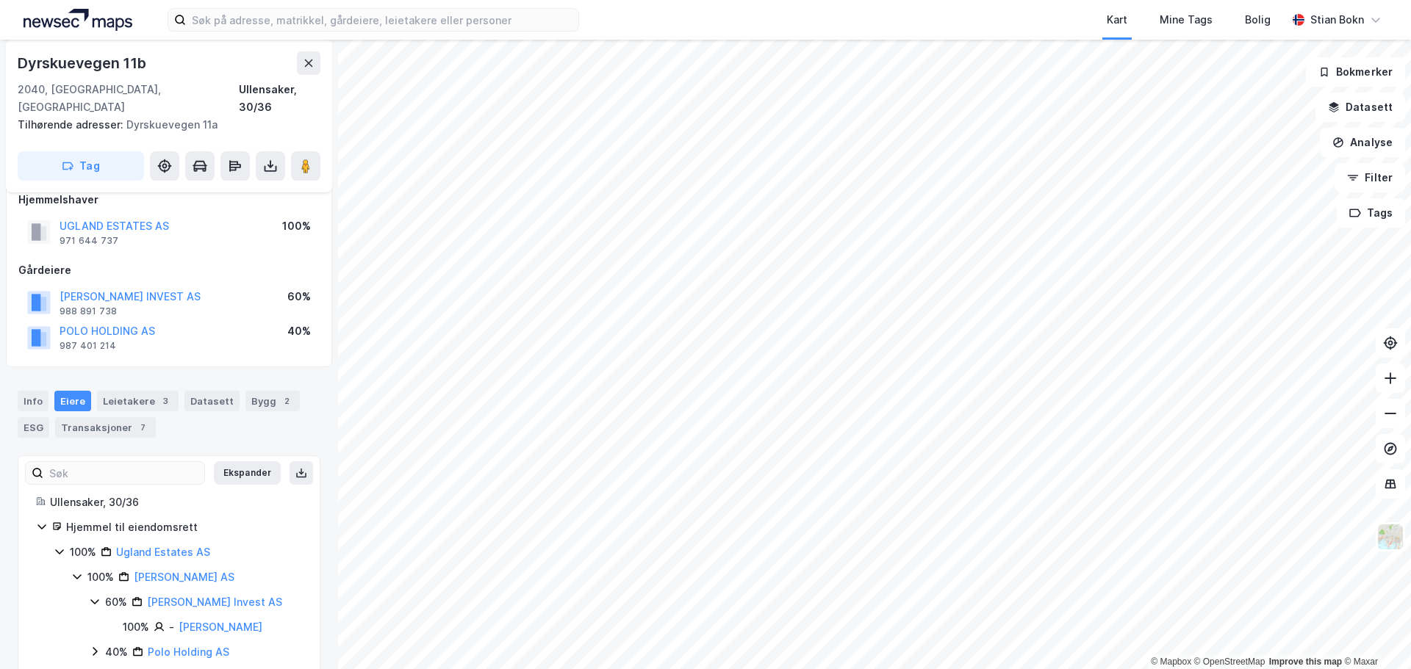
scroll to position [30, 0]
